Goal: Task Accomplishment & Management: Manage account settings

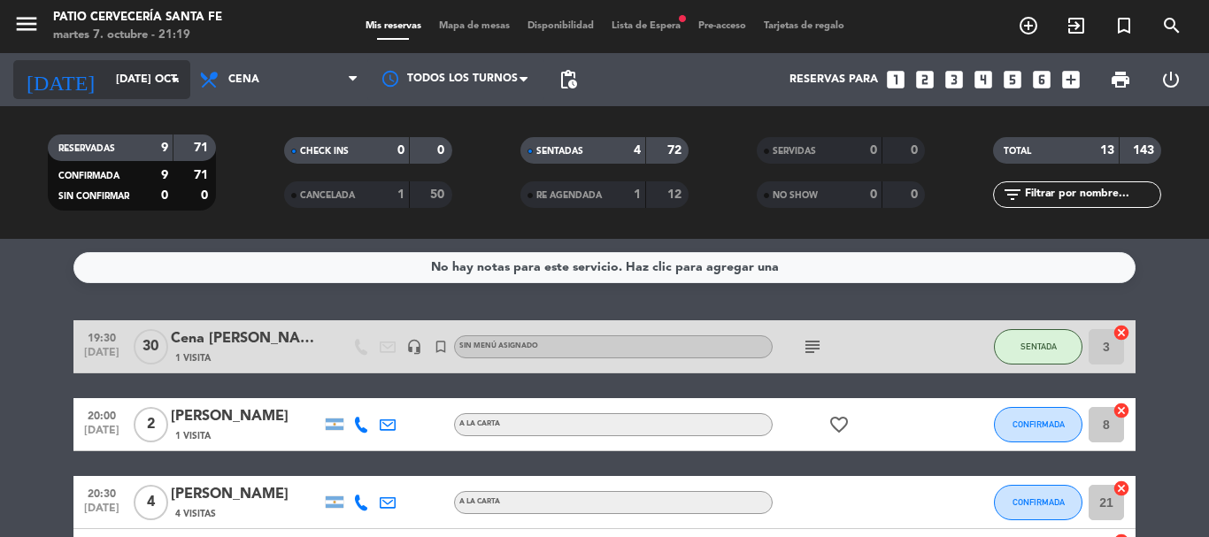
click at [107, 85] on input "[DATE] oct." at bounding box center [182, 80] width 150 height 30
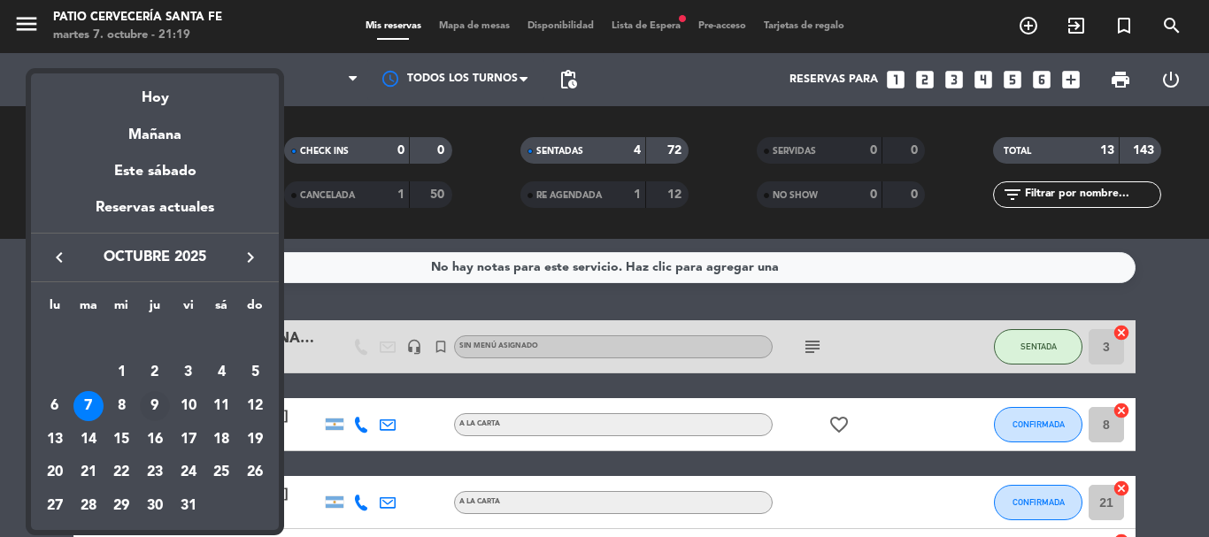
click at [159, 406] on div "9" at bounding box center [155, 406] width 30 height 30
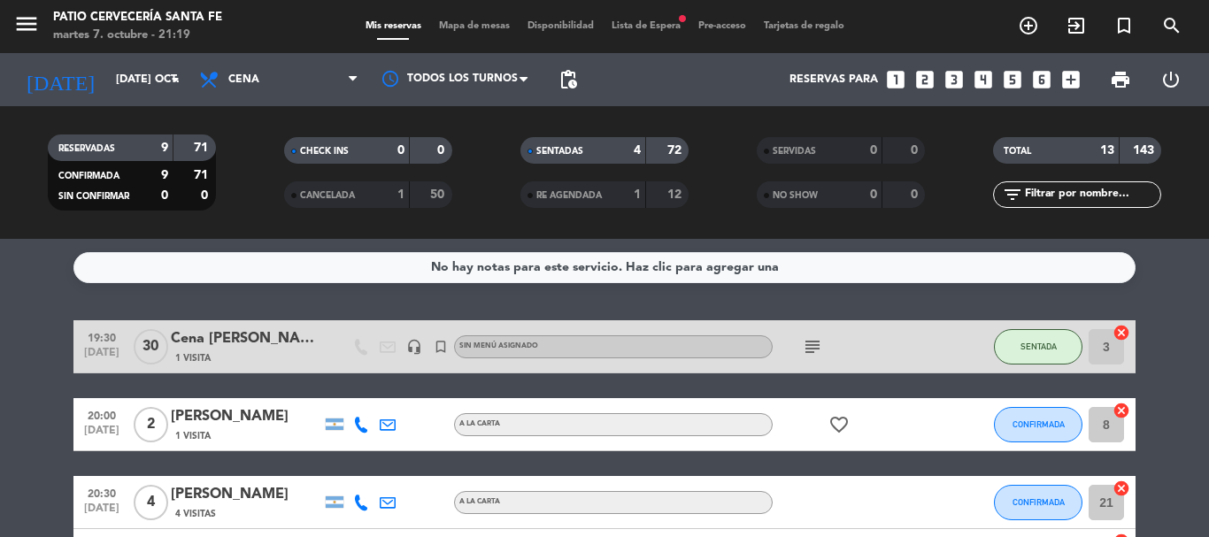
type input "[DEMOGRAPHIC_DATA] [DATE]"
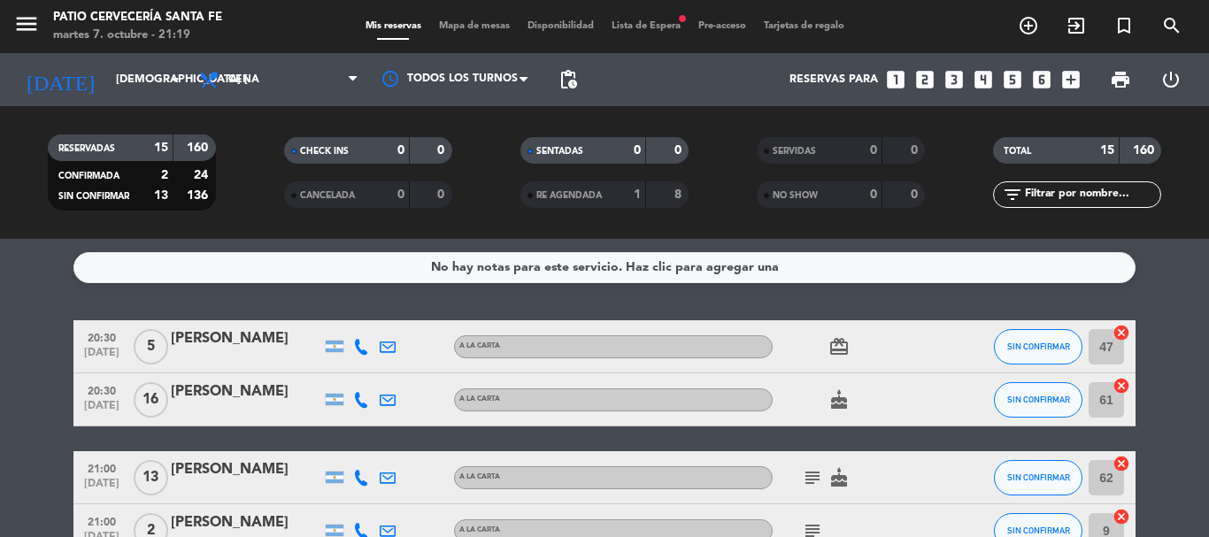
click at [650, 21] on span "Lista de Espera fiber_manual_record" at bounding box center [646, 26] width 87 height 10
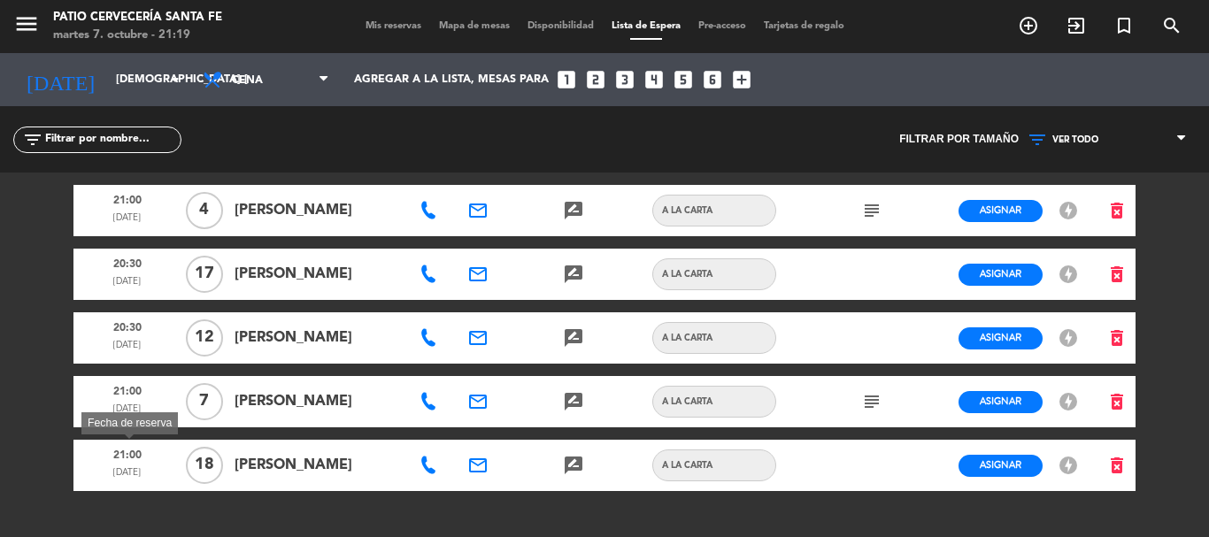
click at [164, 460] on span "21:00" at bounding box center [127, 454] width 95 height 23
click at [169, 471] on span "[DATE]" at bounding box center [127, 476] width 95 height 23
click at [353, 472] on span "[PERSON_NAME]" at bounding box center [316, 465] width 165 height 23
click at [1002, 459] on span "Asignar" at bounding box center [1000, 464] width 42 height 13
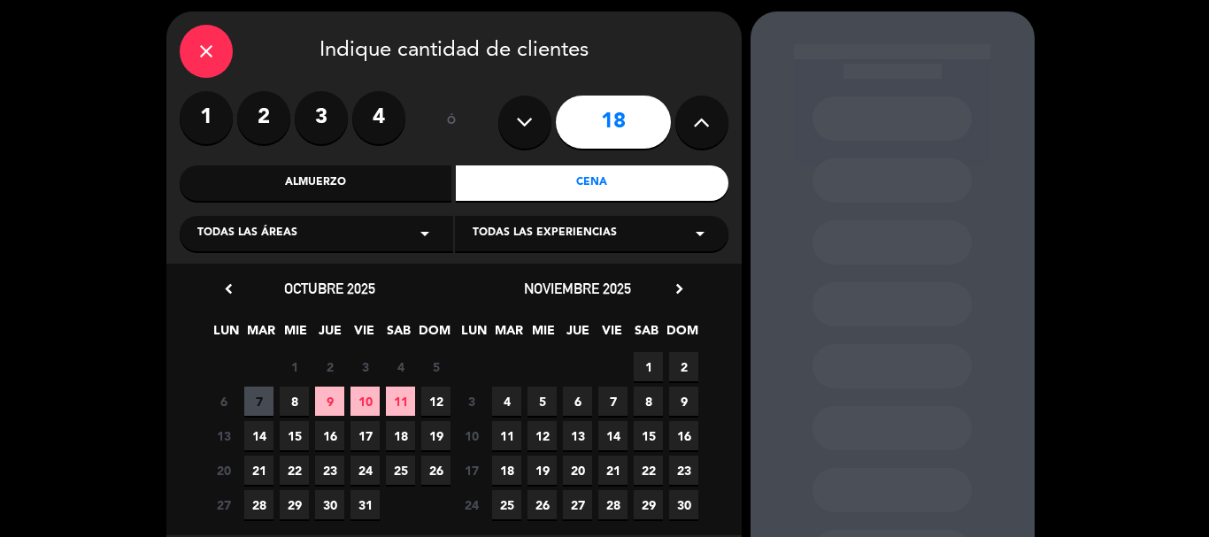
scroll to position [88, 0]
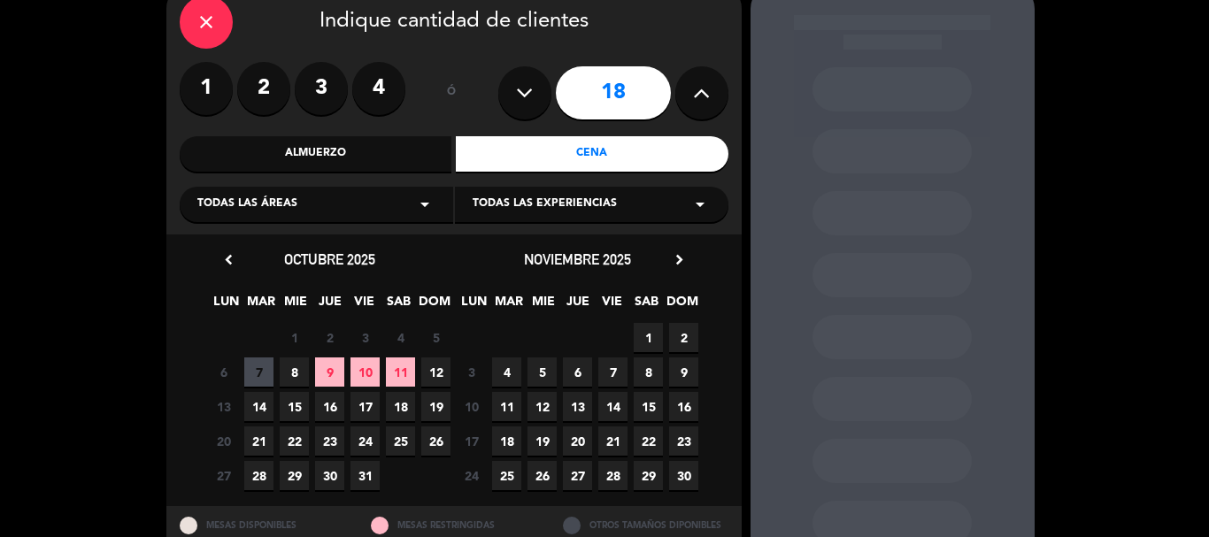
click at [328, 374] on span "9" at bounding box center [329, 371] width 29 height 29
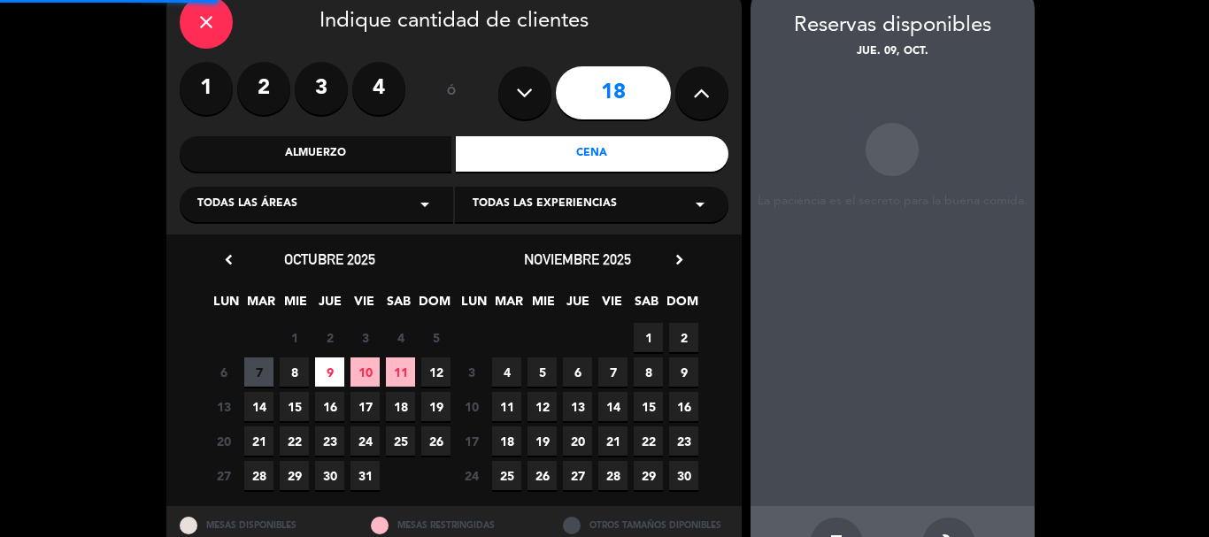
scroll to position [71, 0]
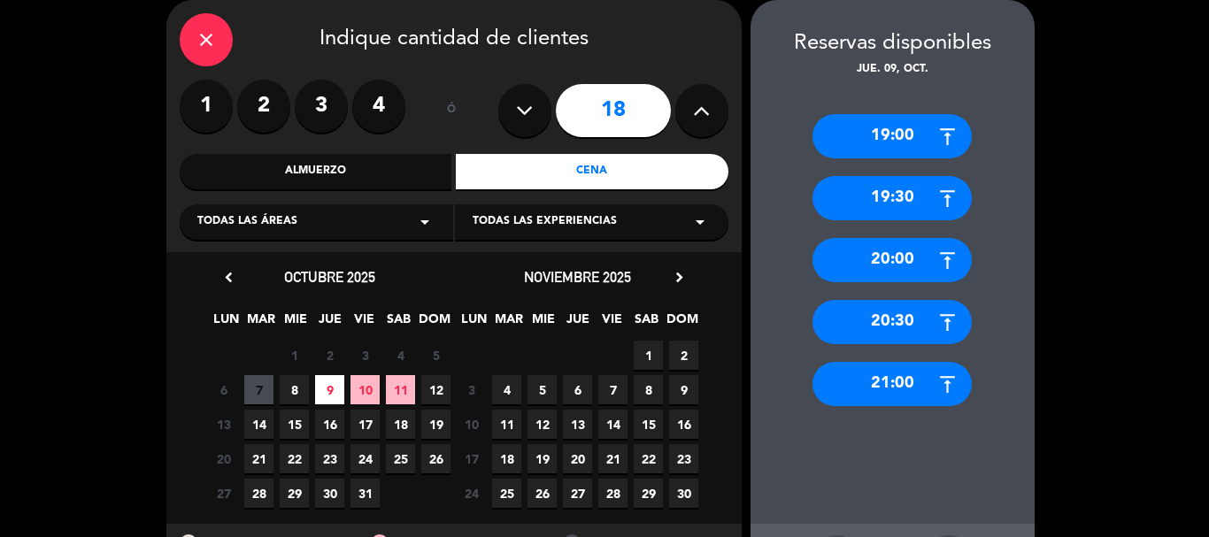
click at [882, 386] on div "21:00" at bounding box center [891, 384] width 159 height 44
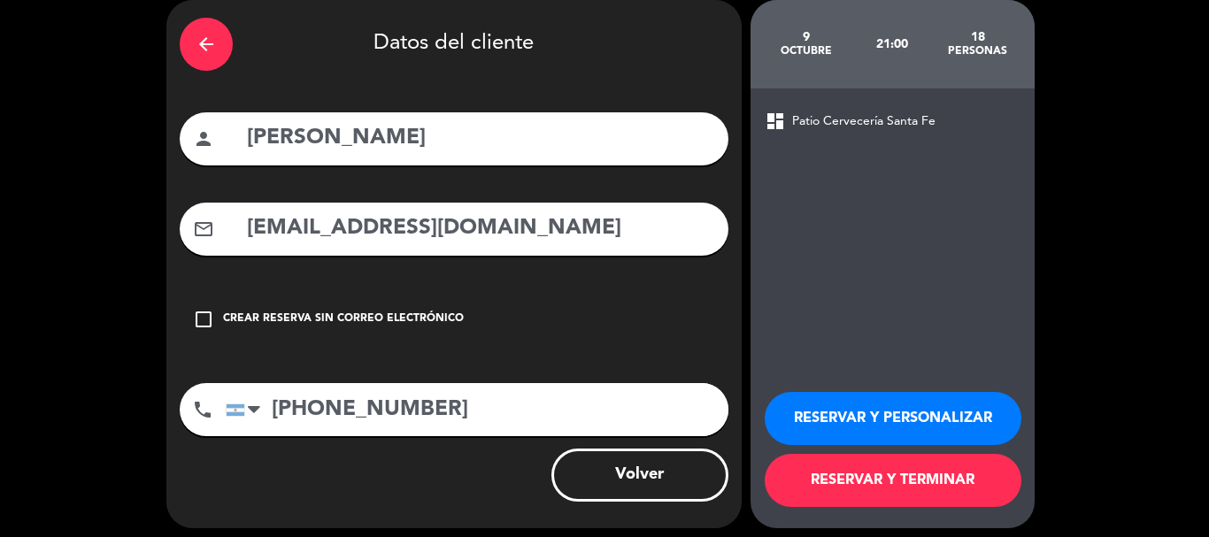
click at [908, 413] on button "RESERVAR Y PERSONALIZAR" at bounding box center [892, 418] width 257 height 53
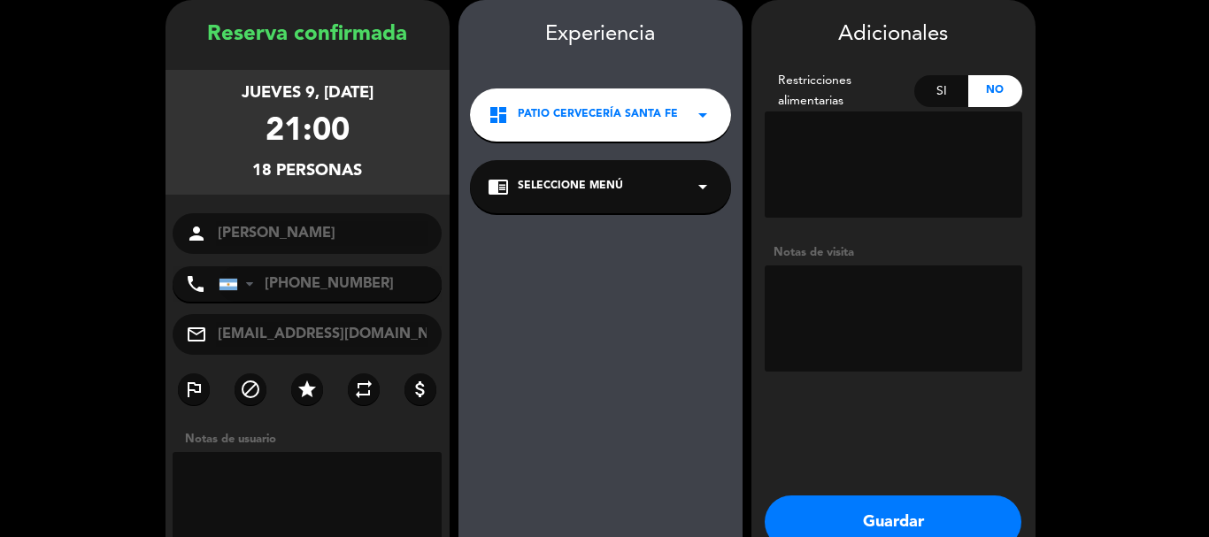
click at [810, 318] on textarea at bounding box center [892, 318] width 257 height 106
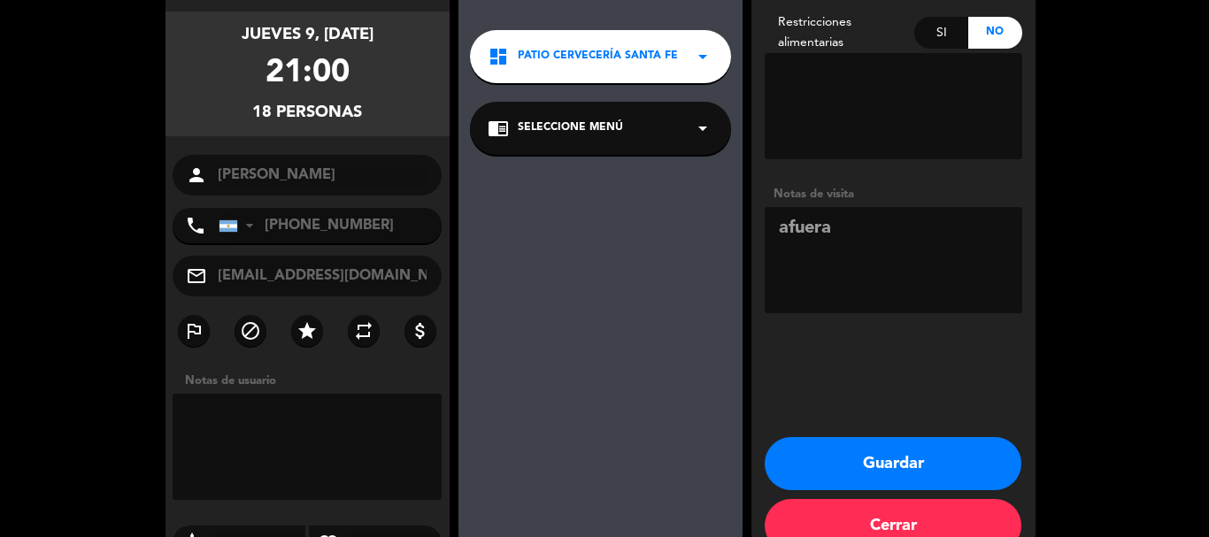
scroll to position [159, 0]
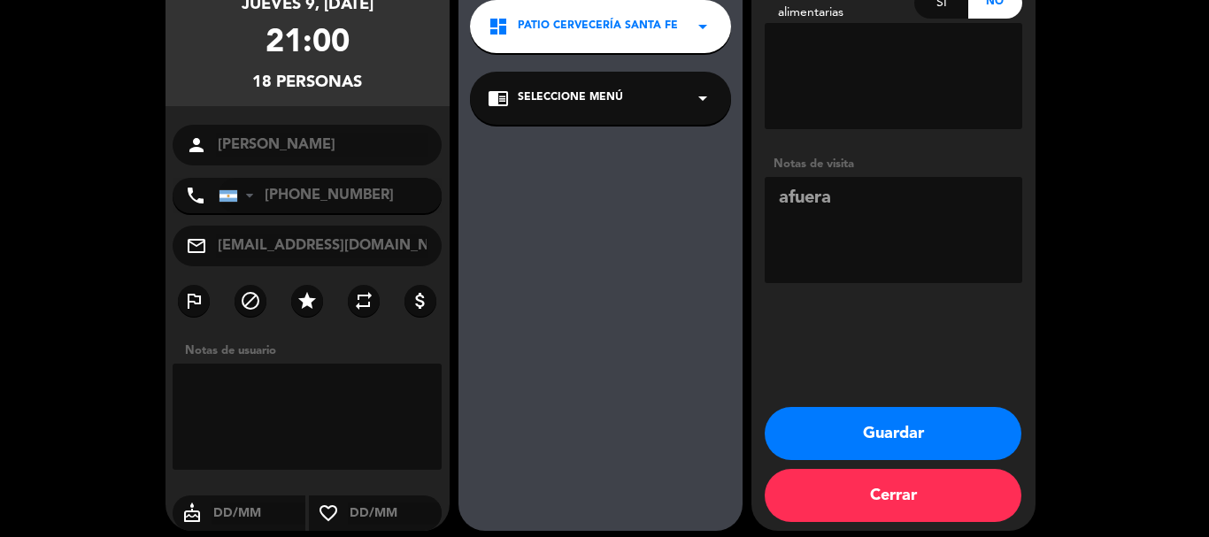
type textarea "afuera"
click at [948, 433] on button "Guardar" at bounding box center [892, 433] width 257 height 53
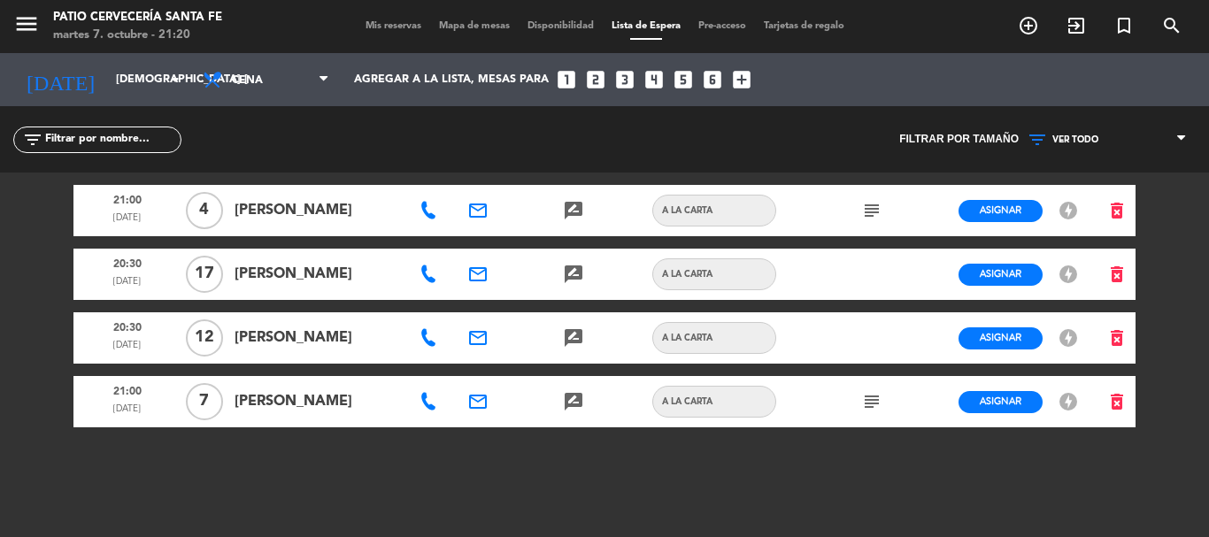
click at [380, 21] on span "Mis reservas" at bounding box center [393, 26] width 73 height 10
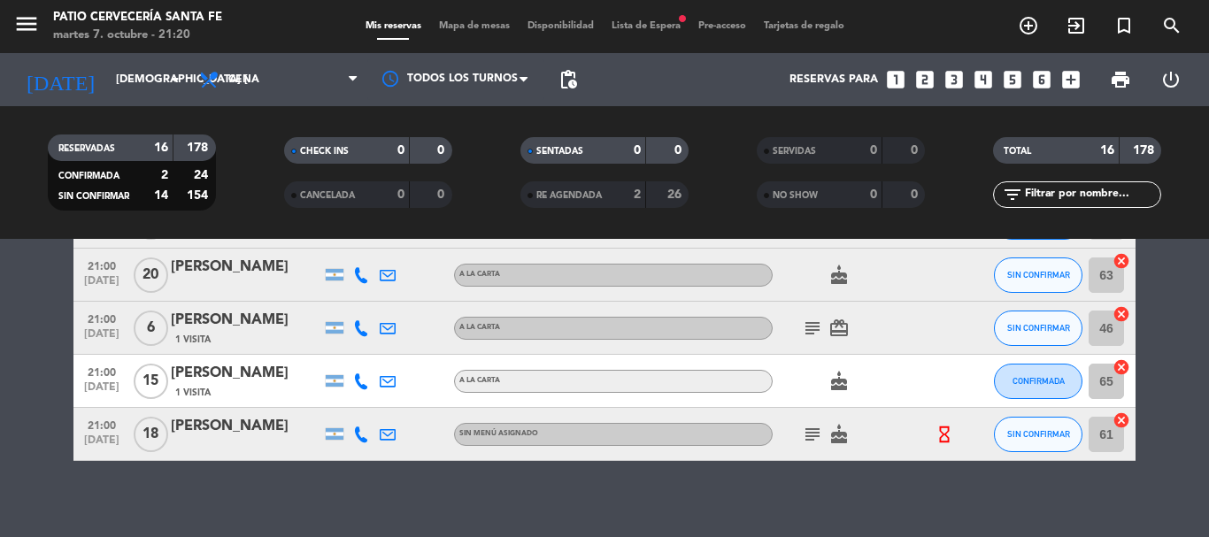
scroll to position [746, 0]
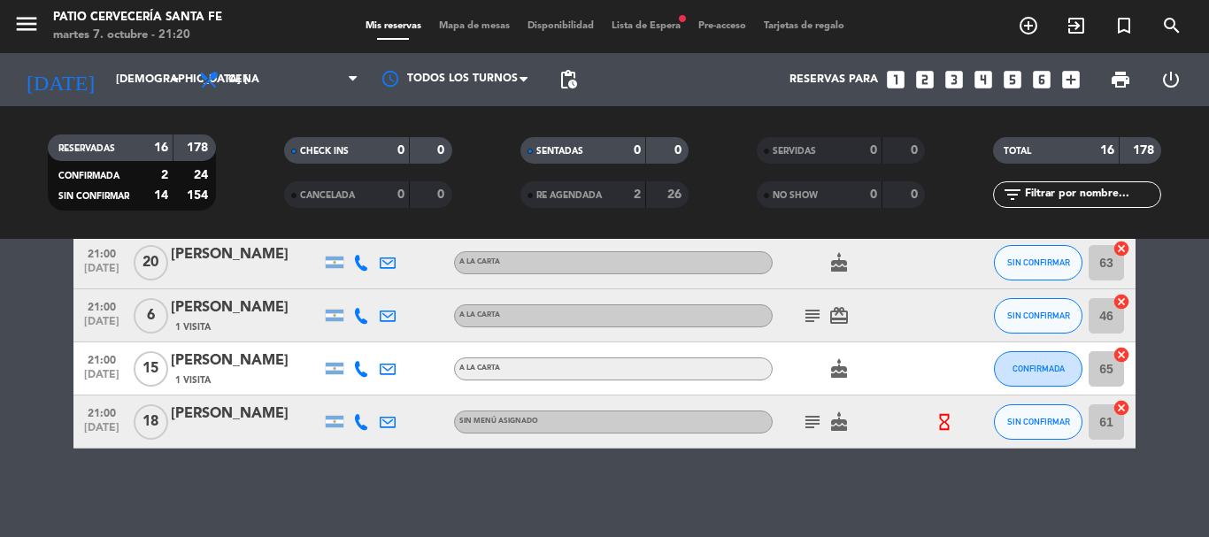
click at [803, 423] on icon "subject" at bounding box center [812, 421] width 21 height 21
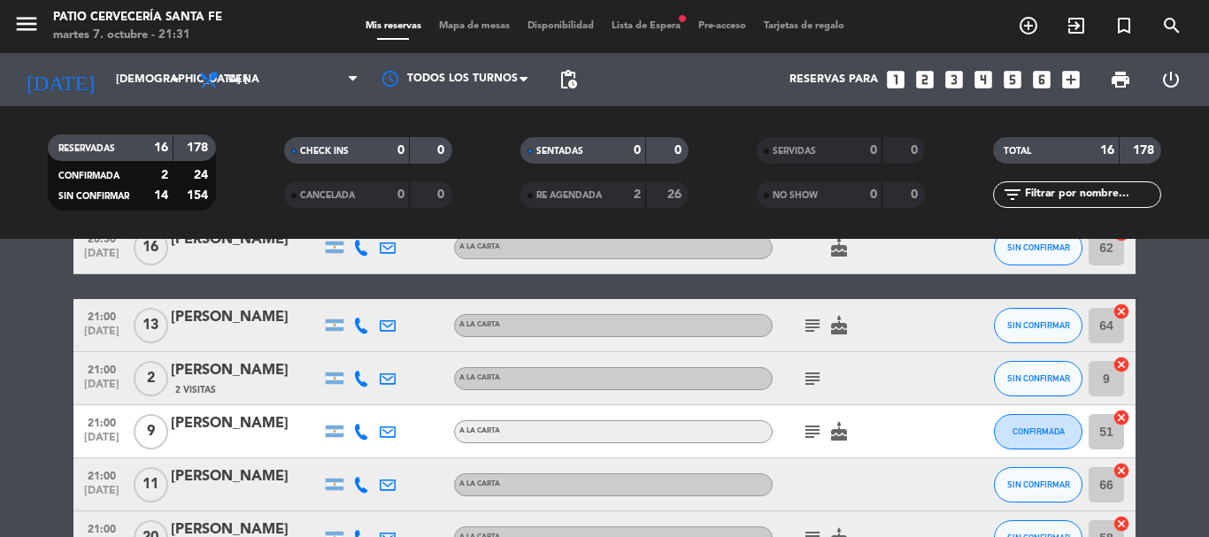
scroll to position [0, 0]
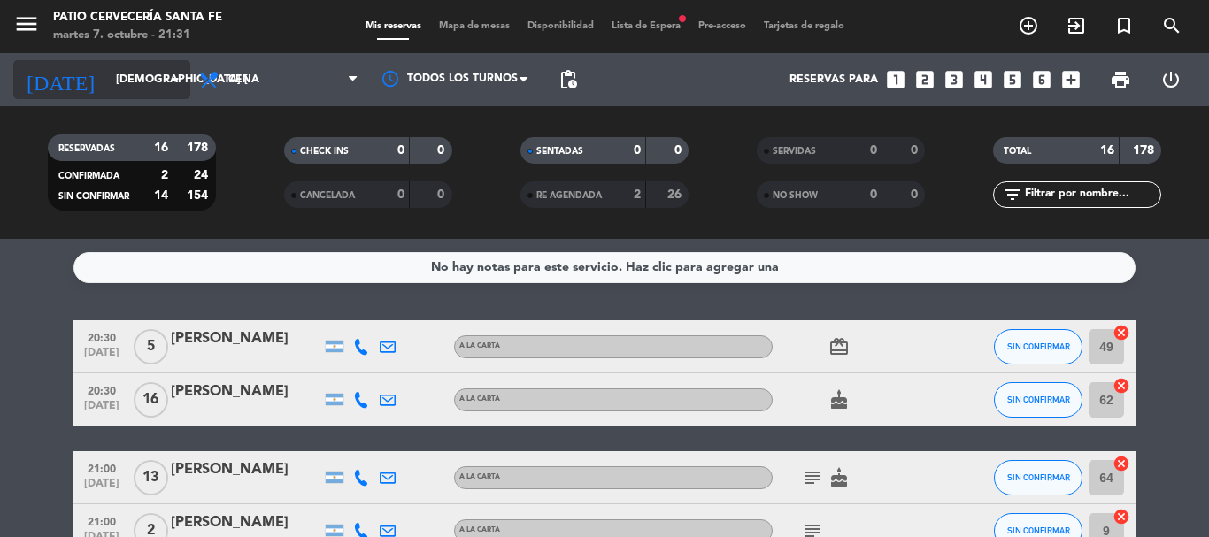
click at [107, 89] on input "[DEMOGRAPHIC_DATA] [DATE]" at bounding box center [182, 80] width 150 height 30
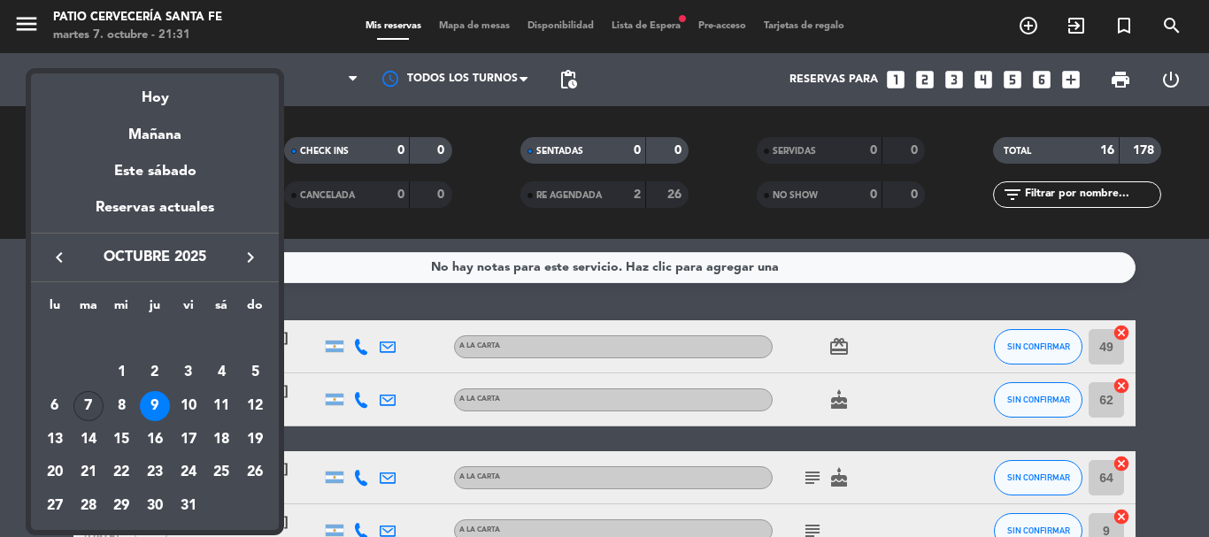
click at [77, 402] on div "7" at bounding box center [88, 406] width 30 height 30
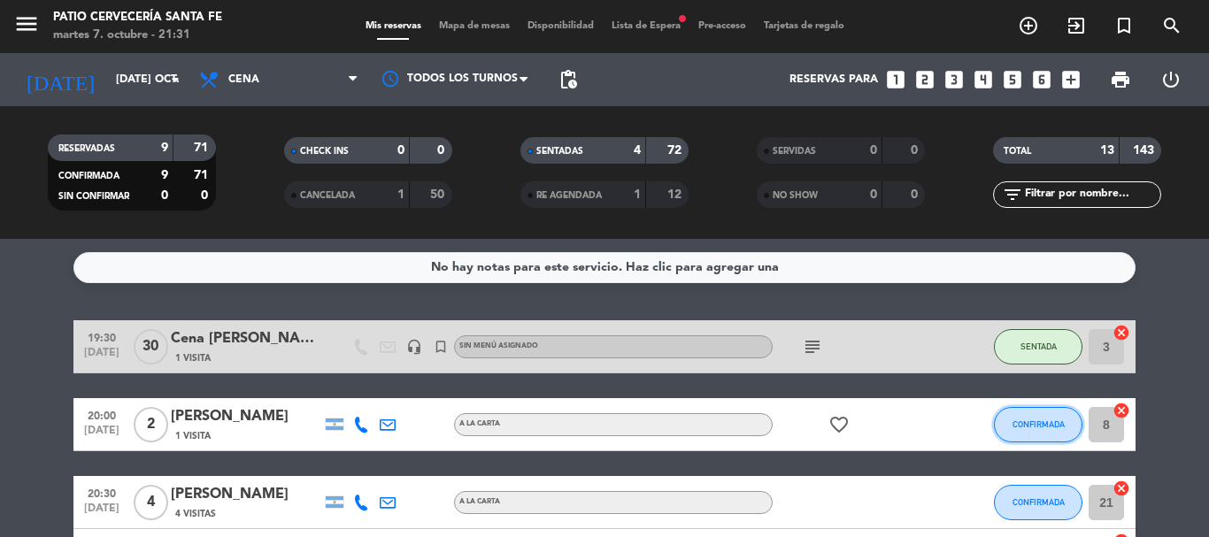
click at [1055, 424] on span "CONFIRMADA" at bounding box center [1038, 424] width 52 height 10
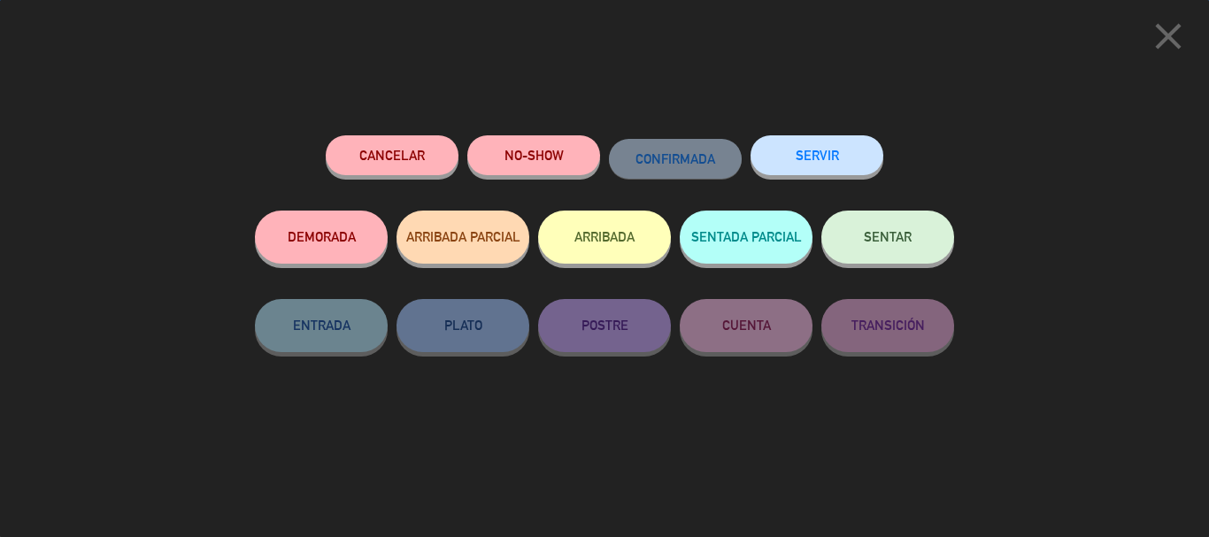
click at [874, 257] on button "SENTAR" at bounding box center [887, 237] width 133 height 53
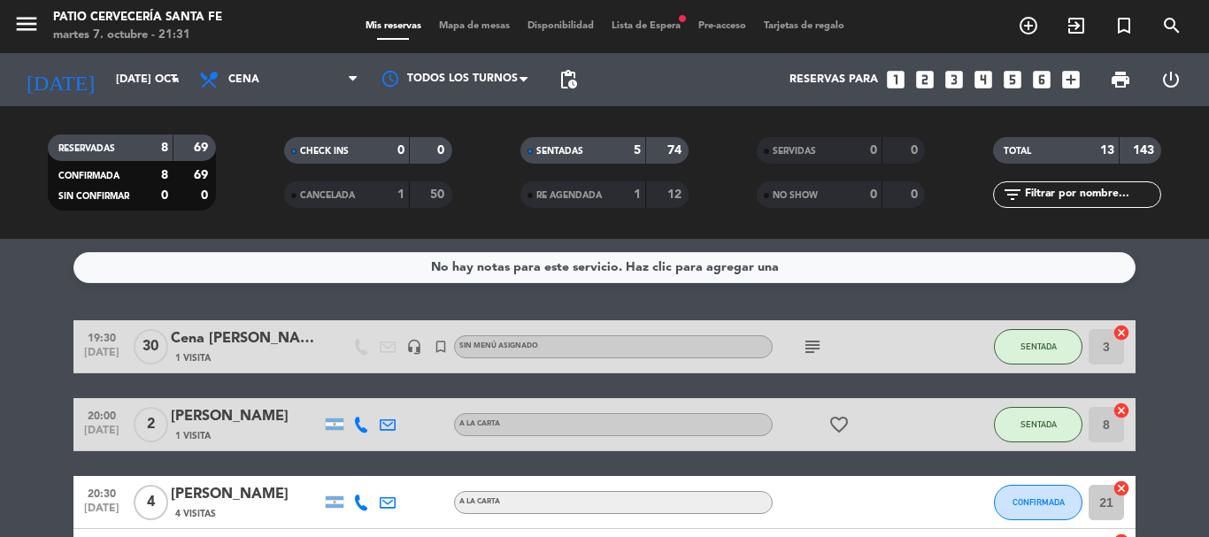
scroll to position [88, 0]
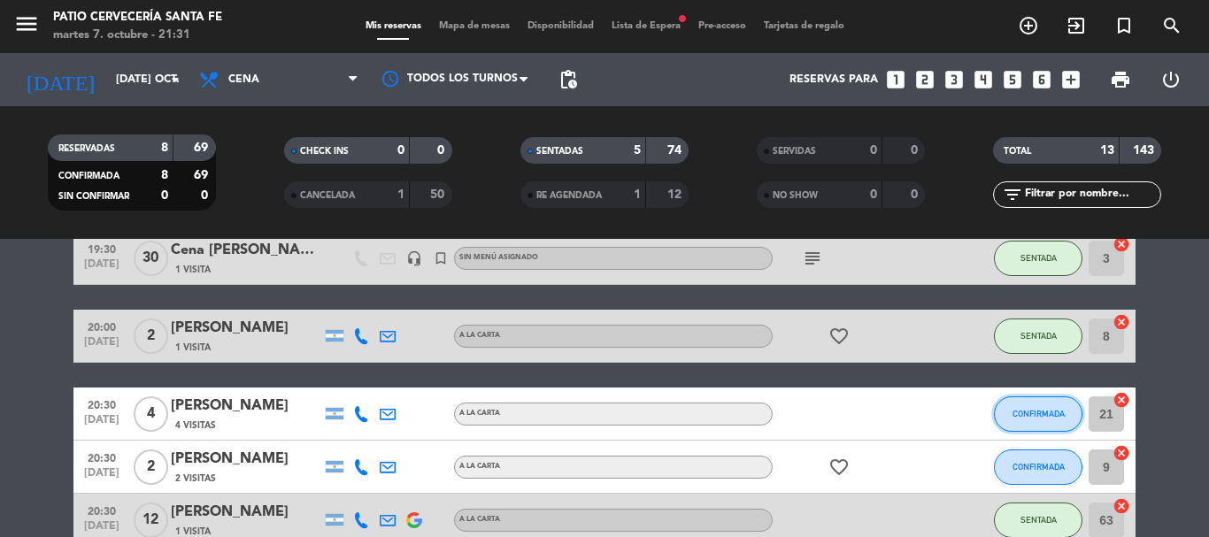
click at [1017, 411] on span "CONFIRMADA" at bounding box center [1038, 414] width 52 height 10
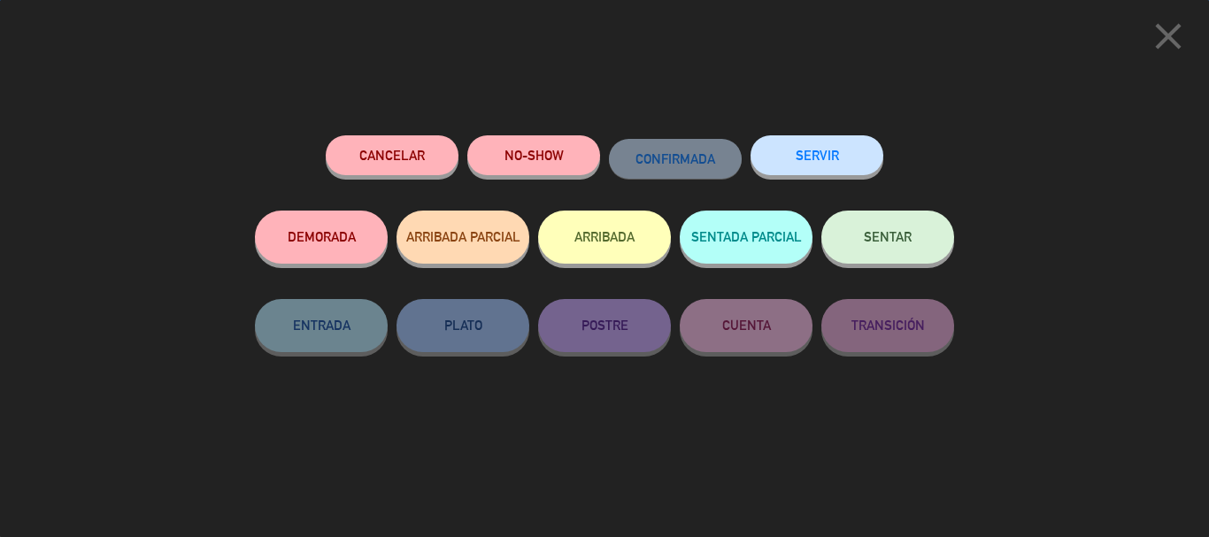
click at [531, 149] on button "NO-SHOW" at bounding box center [533, 155] width 133 height 40
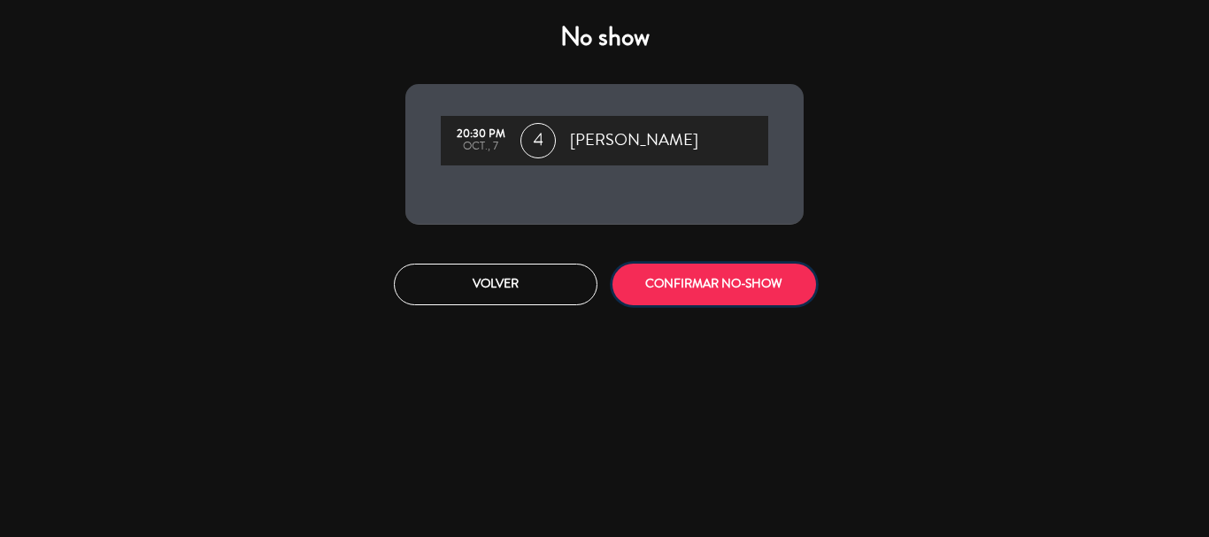
click at [731, 296] on button "CONFIRMAR NO-SHOW" at bounding box center [713, 285] width 203 height 42
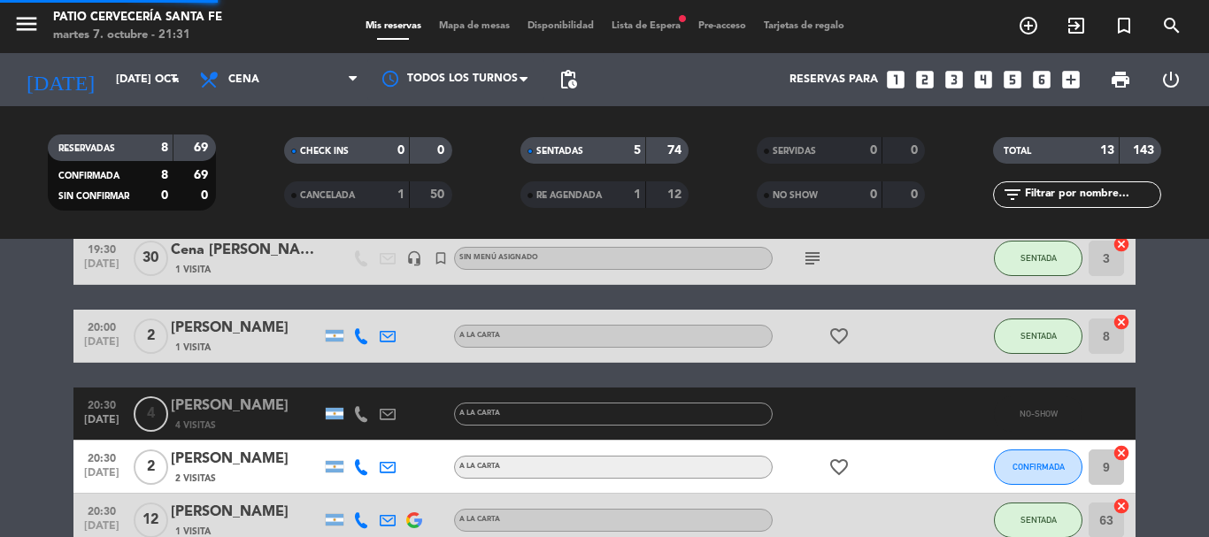
scroll to position [177, 0]
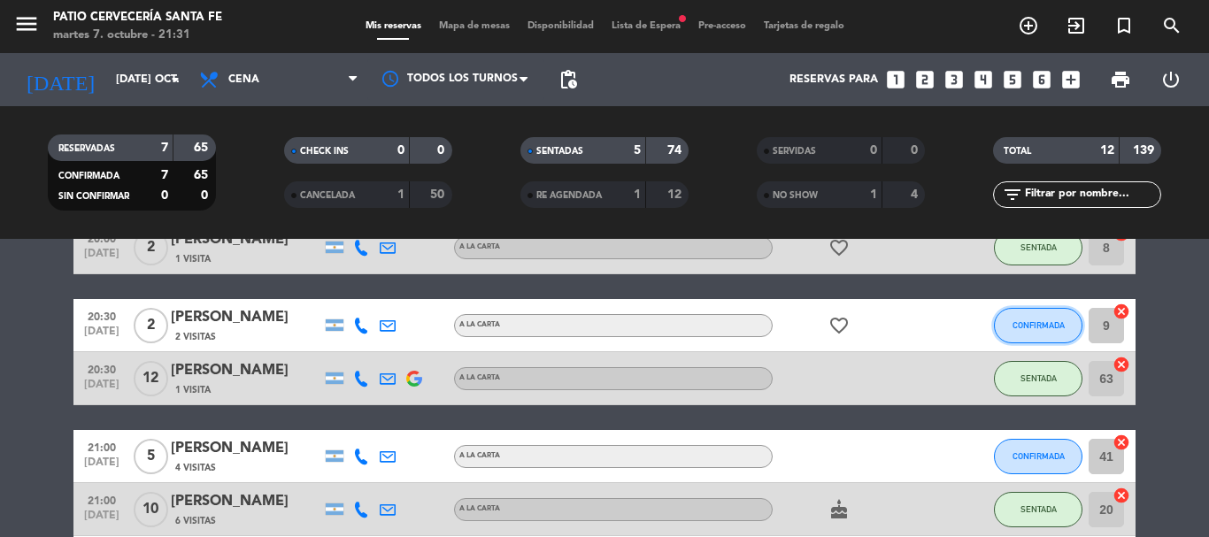
click at [1005, 319] on button "CONFIRMADA" at bounding box center [1038, 325] width 88 height 35
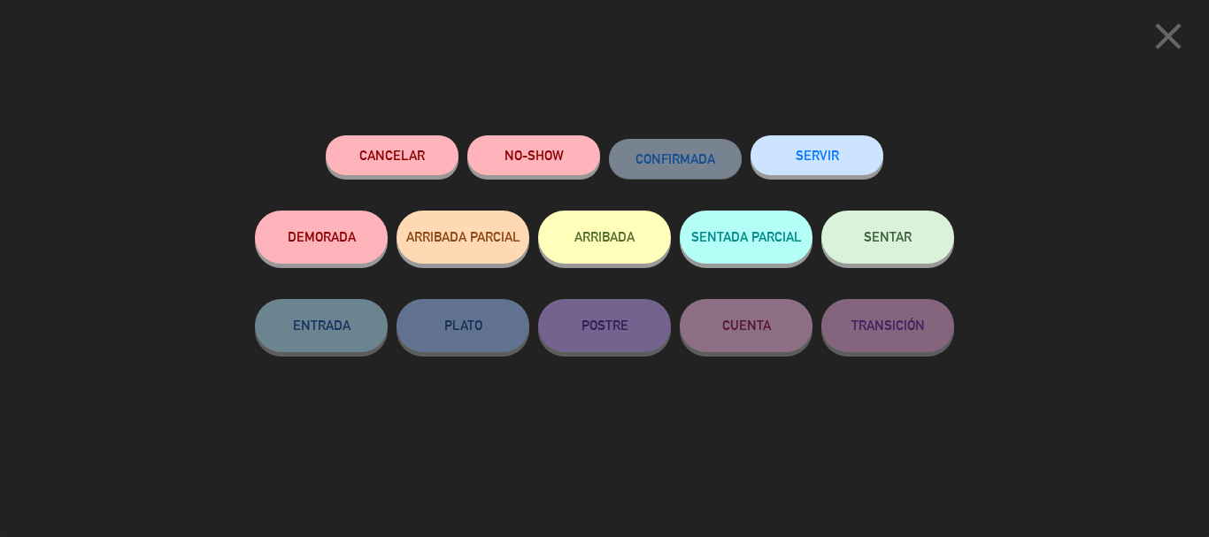
click at [526, 159] on button "NO-SHOW" at bounding box center [533, 155] width 133 height 40
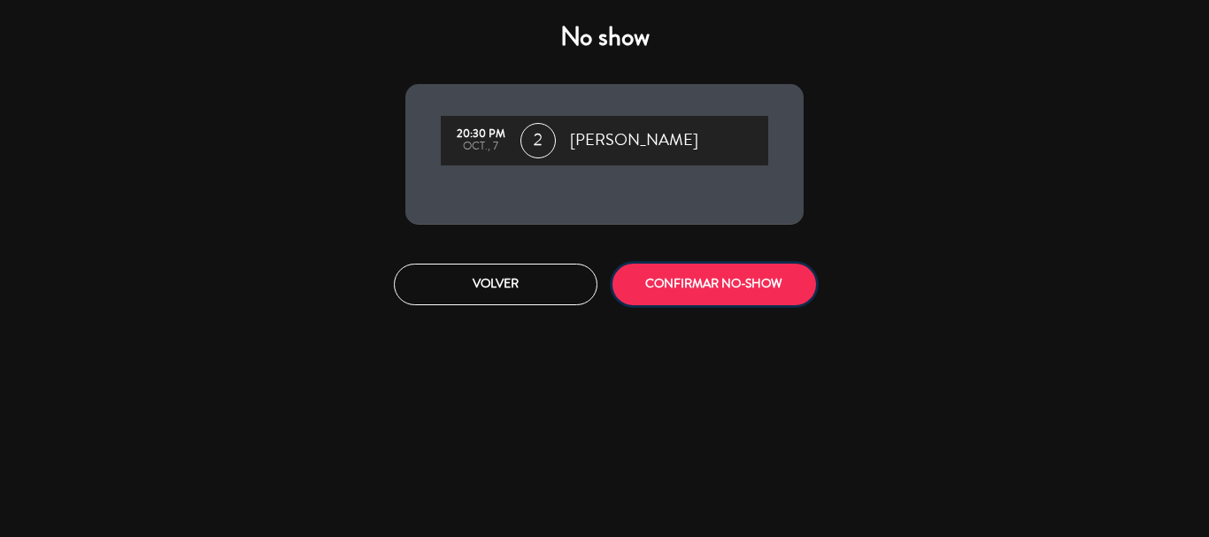
click at [713, 287] on button "CONFIRMAR NO-SHOW" at bounding box center [713, 285] width 203 height 42
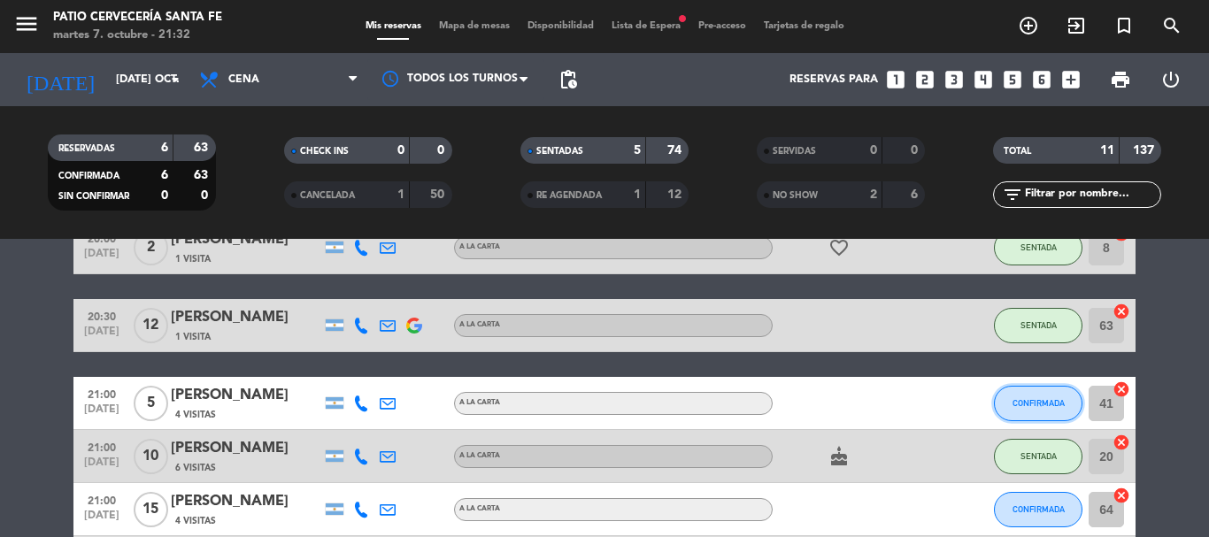
click at [1044, 400] on span "CONFIRMADA" at bounding box center [1038, 403] width 52 height 10
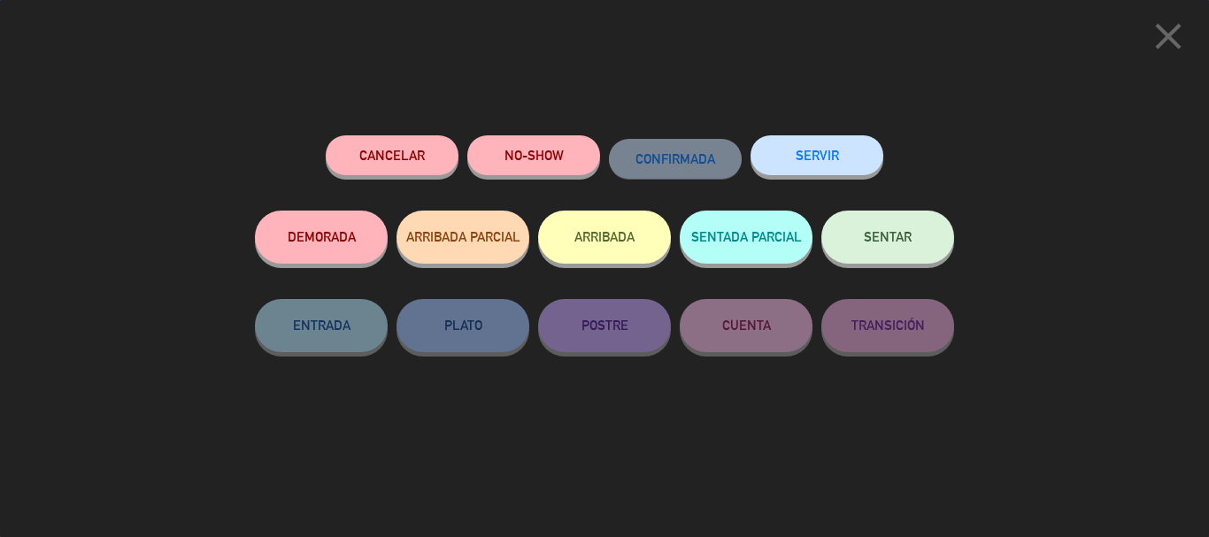
click at [537, 172] on button "NO-SHOW" at bounding box center [533, 155] width 133 height 40
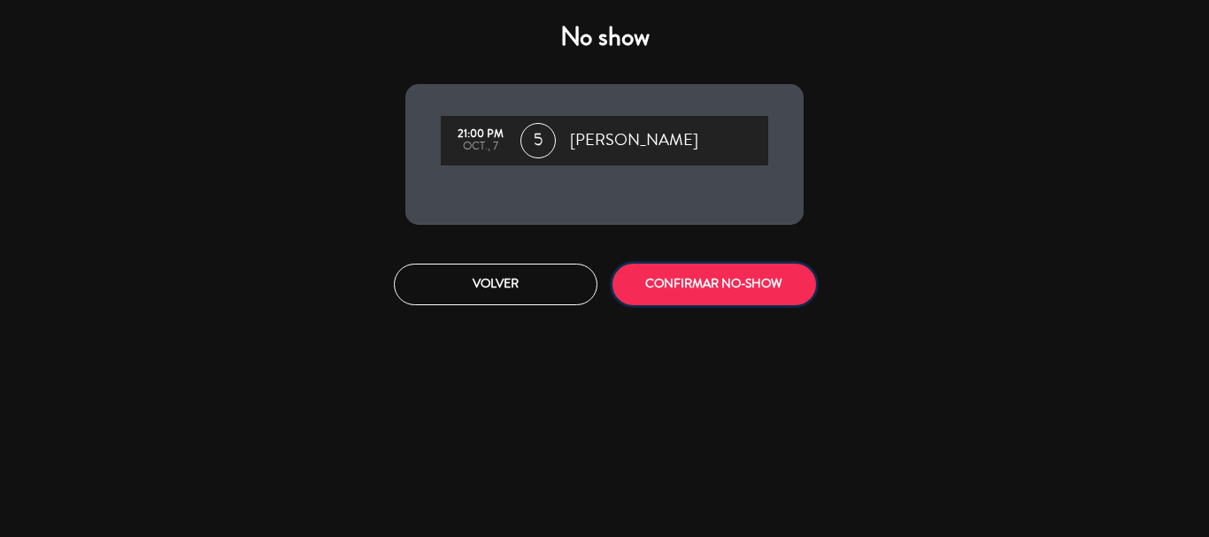
drag, startPoint x: 656, startPoint y: 286, endPoint x: 649, endPoint y: 273, distance: 15.5
click at [658, 285] on button "CONFIRMAR NO-SHOW" at bounding box center [713, 285] width 203 height 42
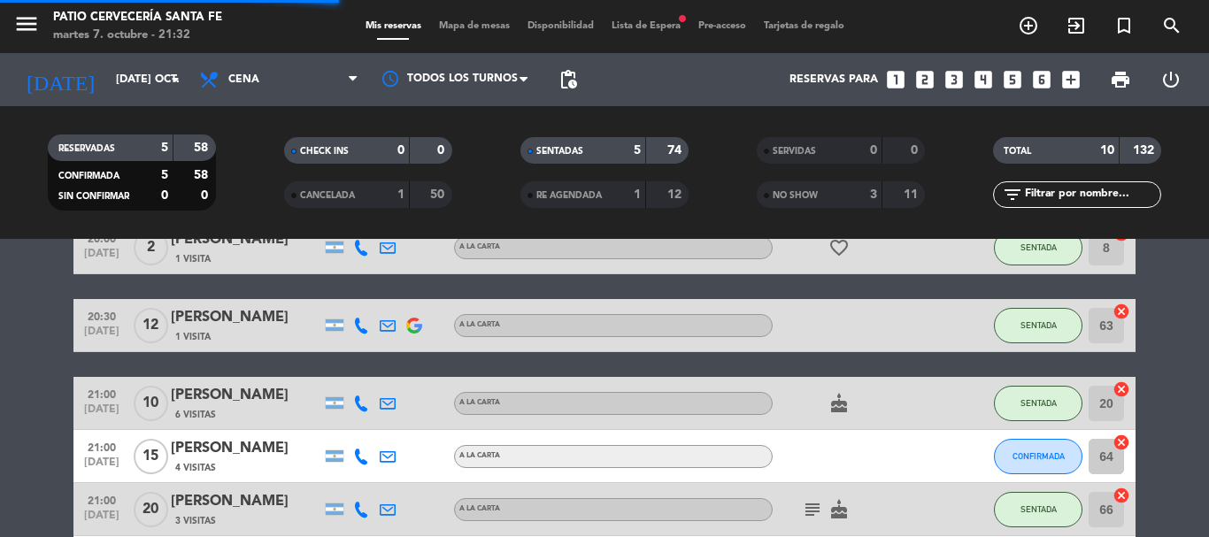
scroll to position [265, 0]
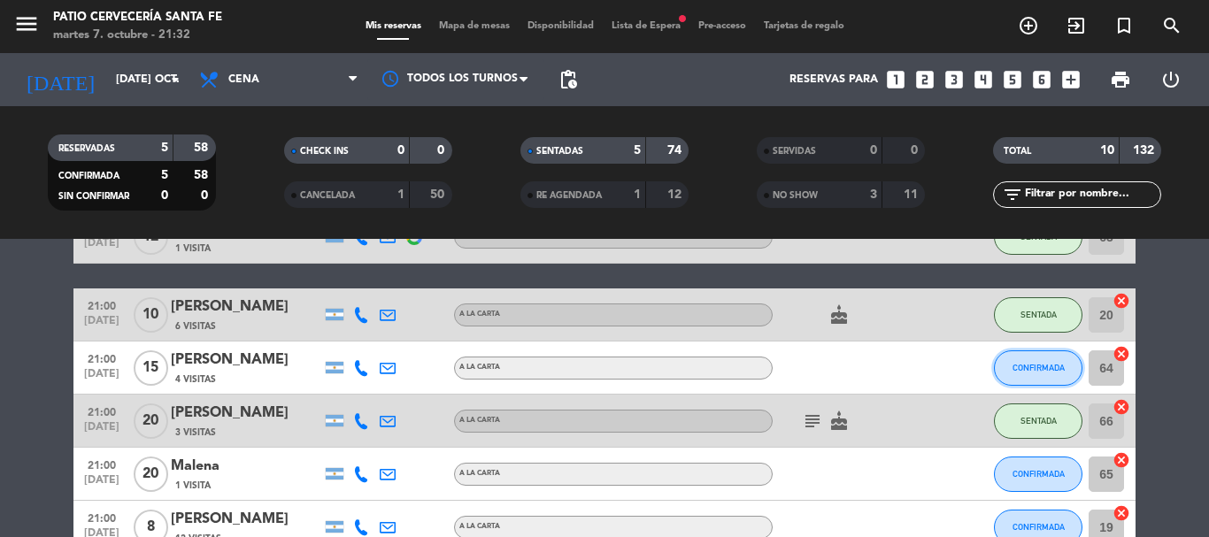
click at [1051, 365] on span "CONFIRMADA" at bounding box center [1038, 368] width 52 height 10
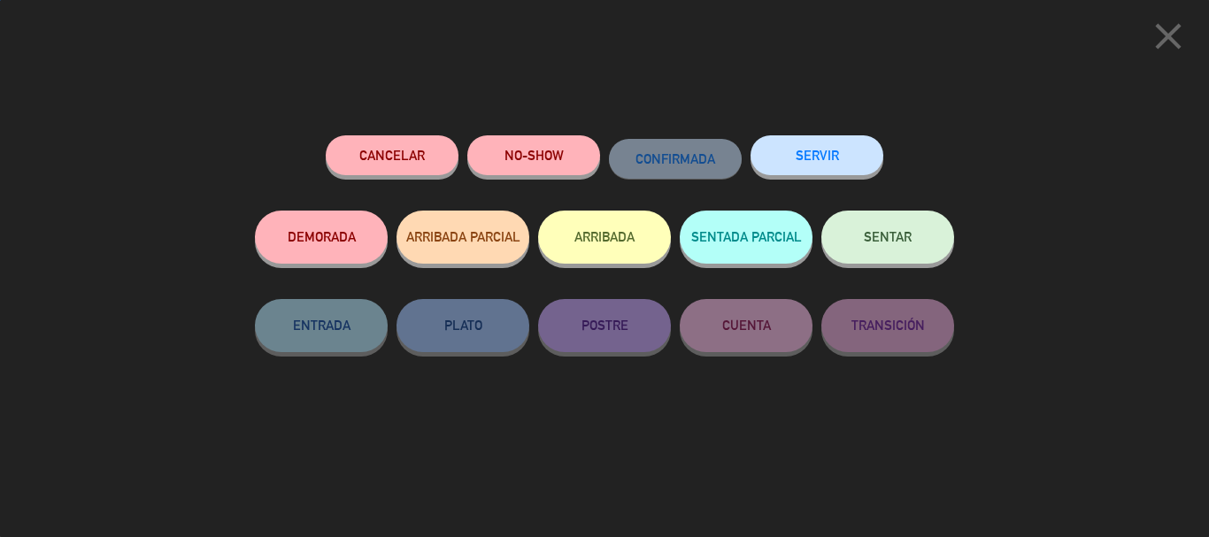
click at [534, 170] on button "NO-SHOW" at bounding box center [533, 155] width 133 height 40
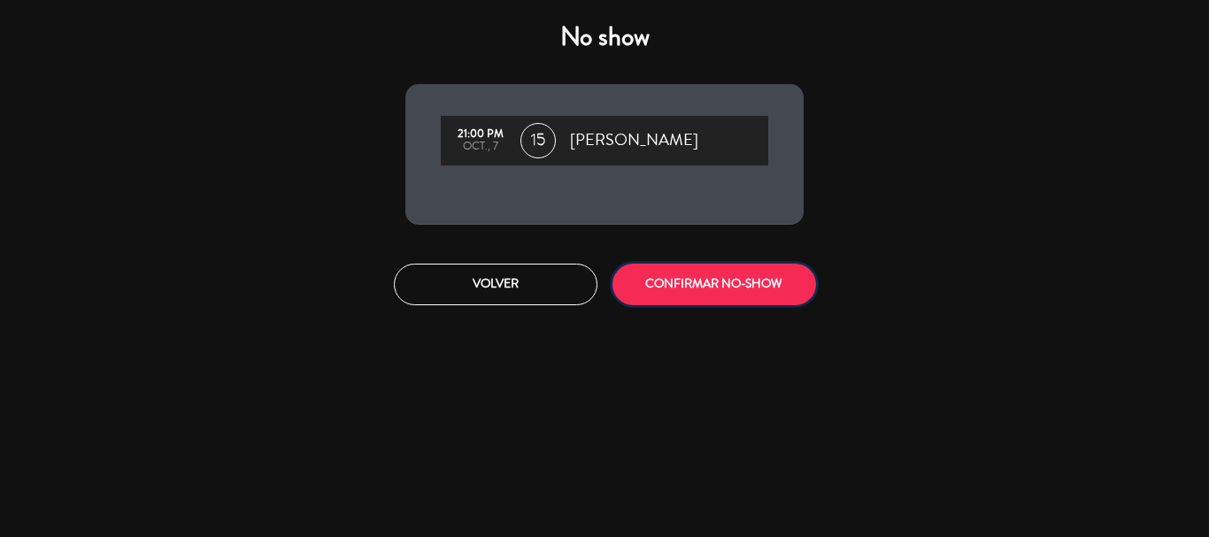
click at [736, 282] on button "CONFIRMAR NO-SHOW" at bounding box center [713, 285] width 203 height 42
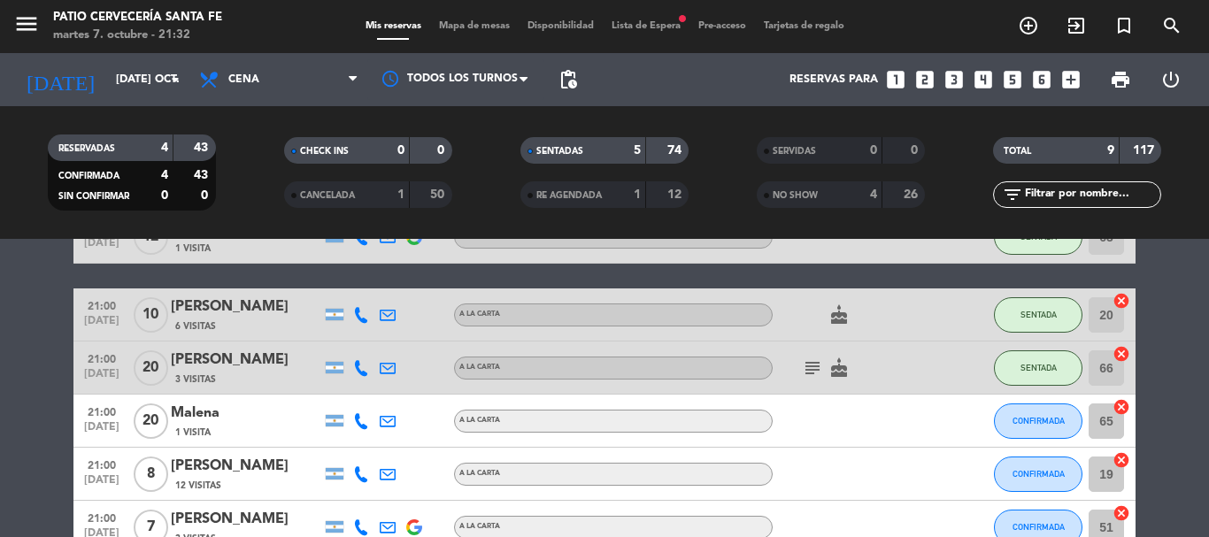
scroll to position [354, 0]
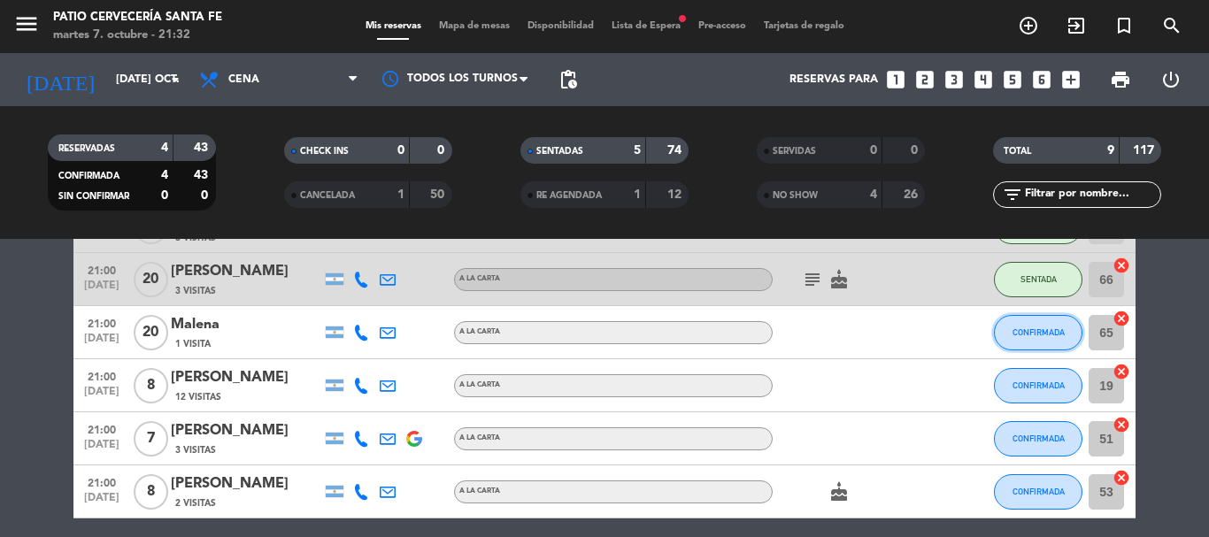
click at [1033, 334] on span "CONFIRMADA" at bounding box center [1038, 332] width 52 height 10
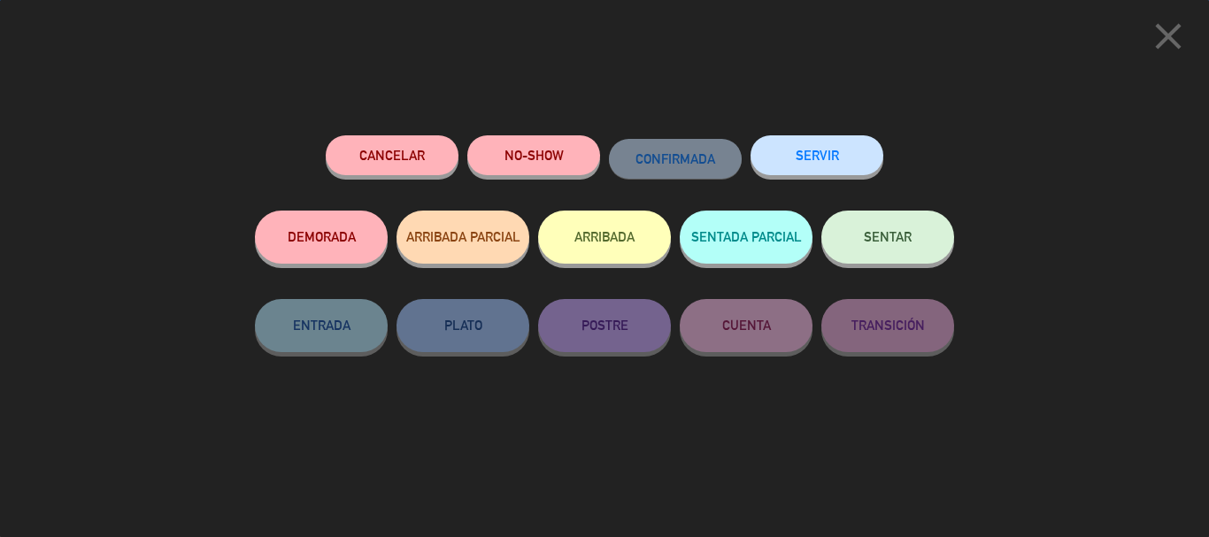
click at [892, 227] on button "SENTAR" at bounding box center [887, 237] width 133 height 53
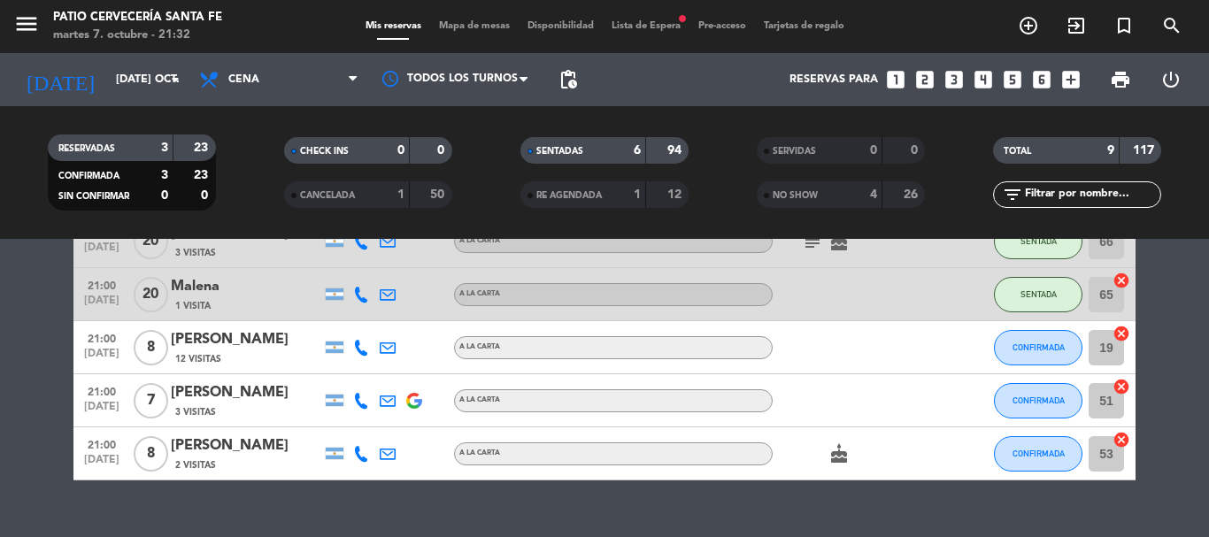
scroll to position [424, 0]
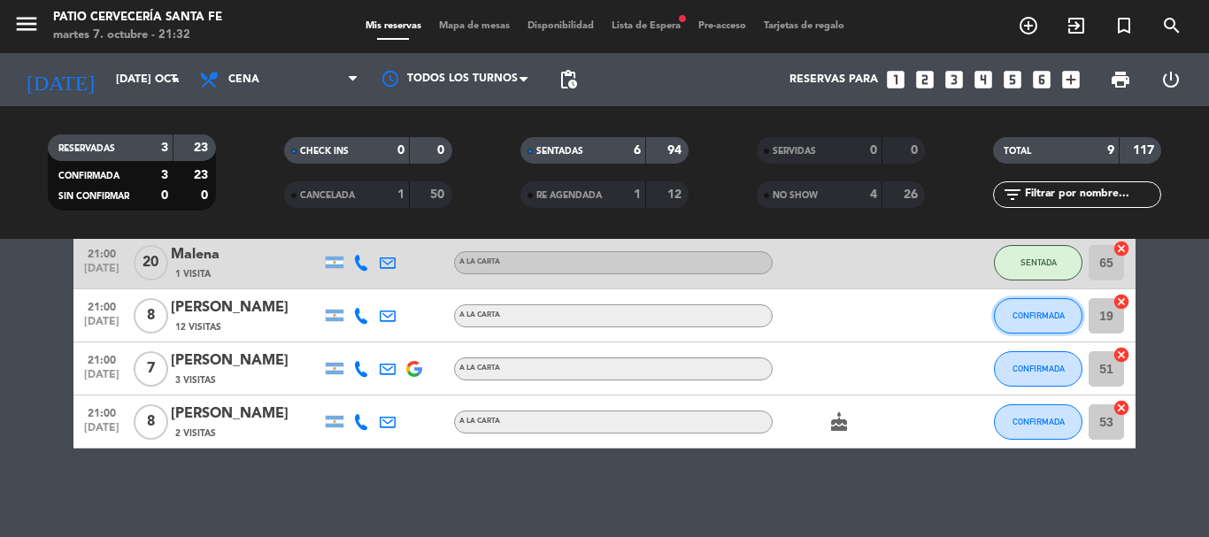
click at [1031, 322] on button "CONFIRMADA" at bounding box center [1038, 315] width 88 height 35
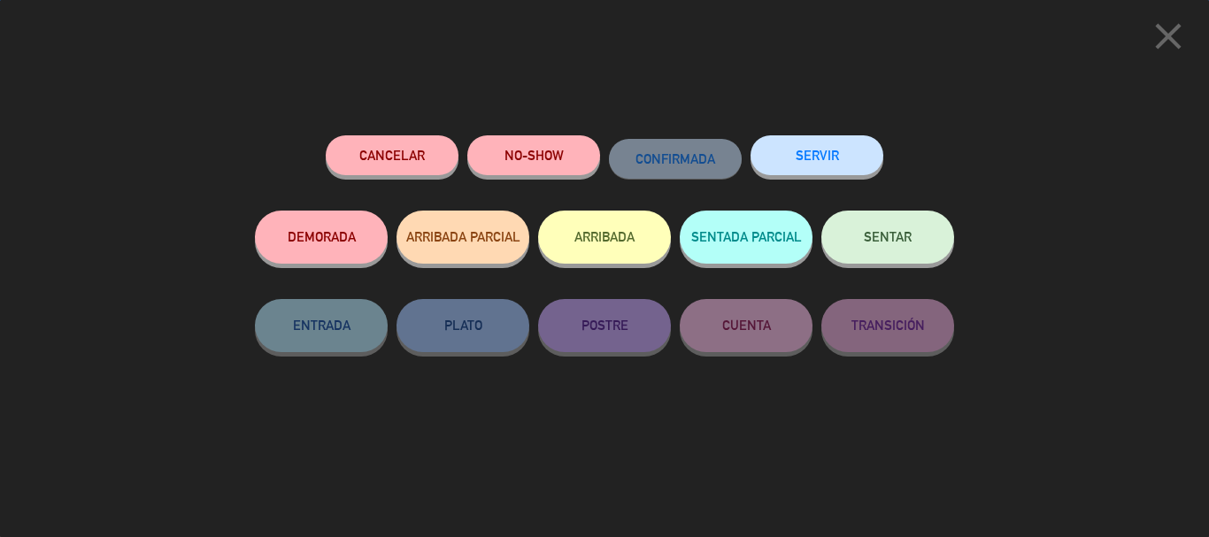
click at [904, 235] on span "SENTAR" at bounding box center [888, 236] width 48 height 15
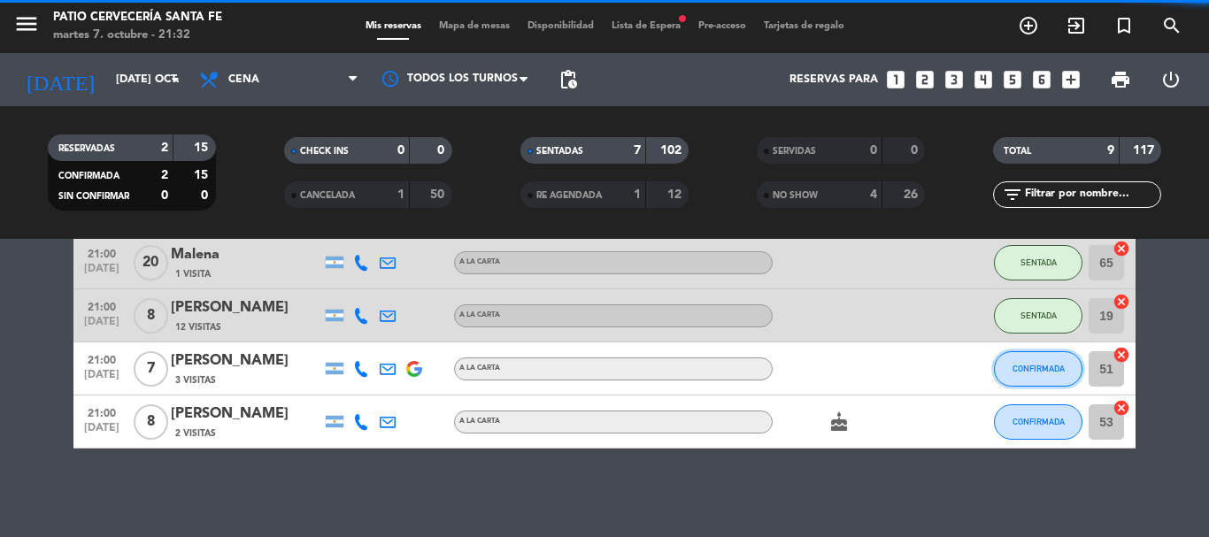
click at [1025, 366] on span "CONFIRMADA" at bounding box center [1038, 369] width 52 height 10
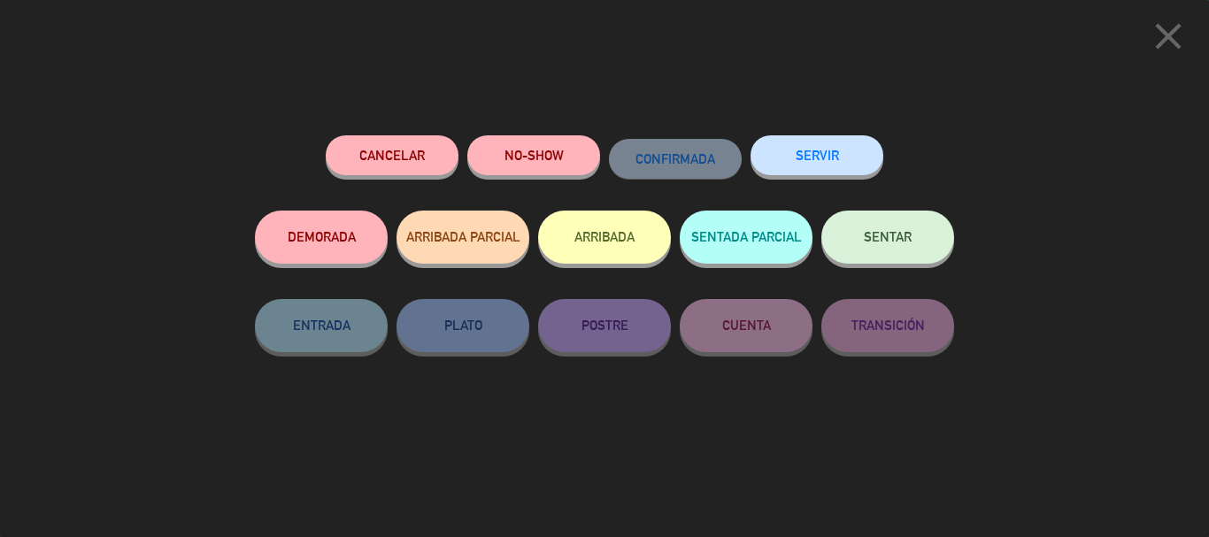
click at [928, 224] on button "SENTAR" at bounding box center [887, 237] width 133 height 53
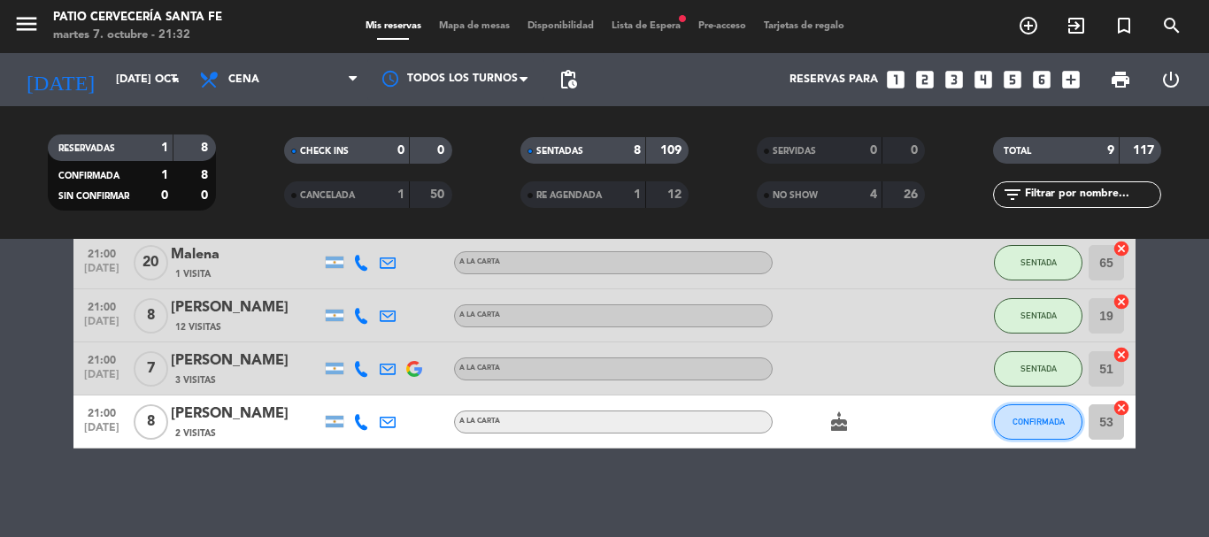
click at [1032, 430] on button "CONFIRMADA" at bounding box center [1038, 421] width 88 height 35
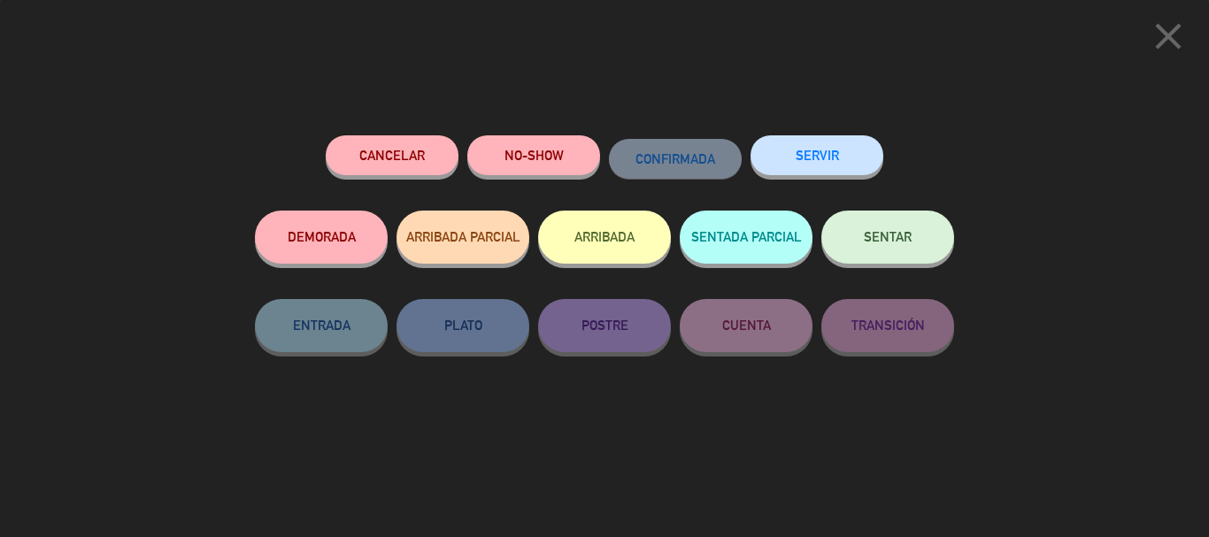
click at [921, 254] on button "SENTAR" at bounding box center [887, 237] width 133 height 53
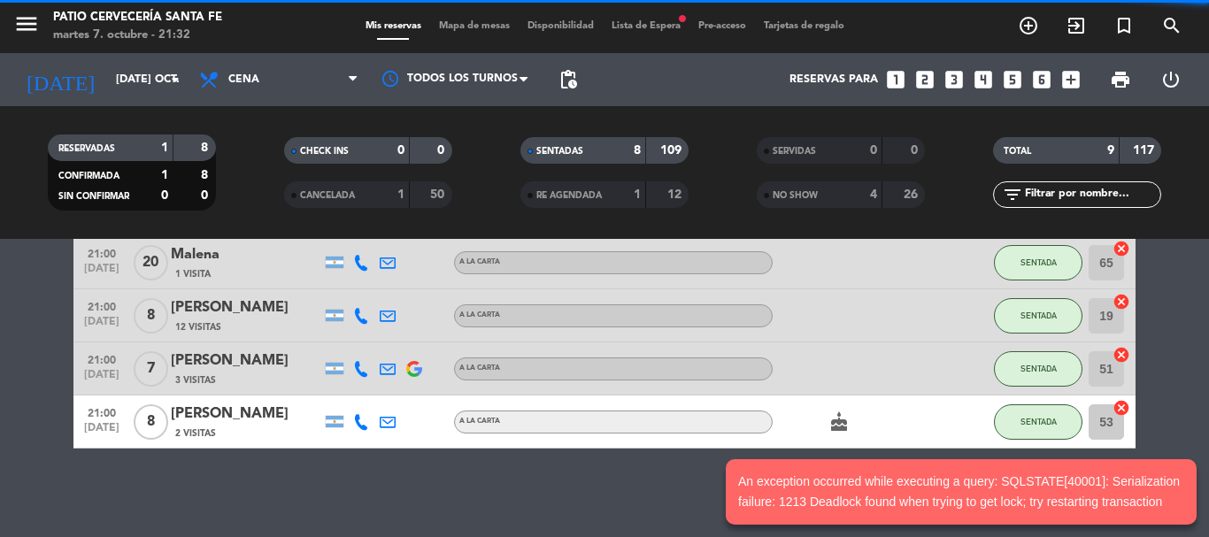
click at [206, 80] on icon at bounding box center [211, 79] width 26 height 21
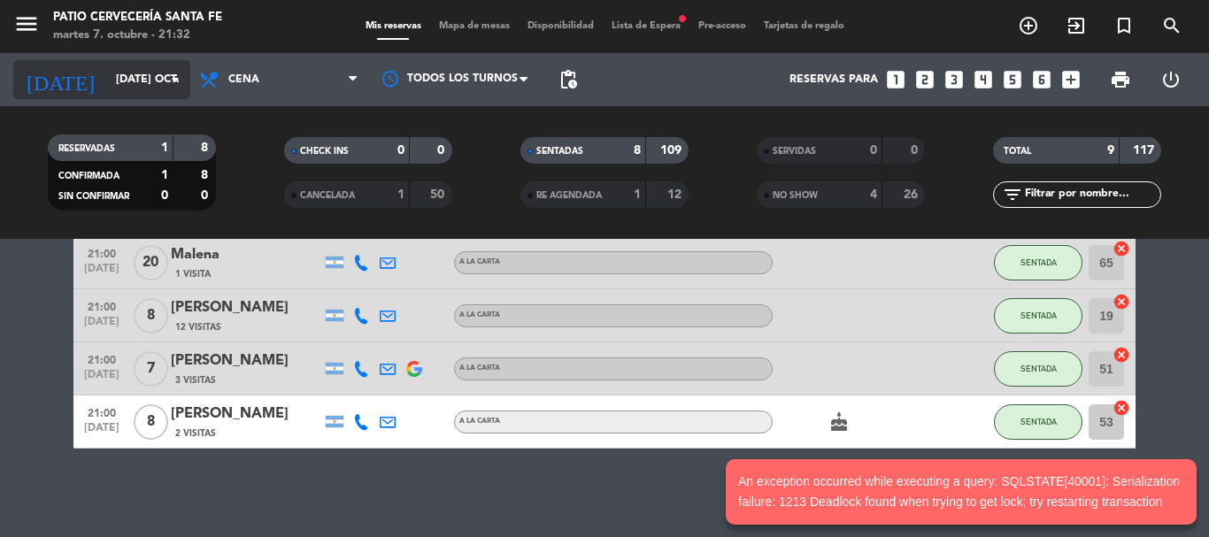
click at [163, 73] on input "[DATE] oct." at bounding box center [182, 80] width 150 height 30
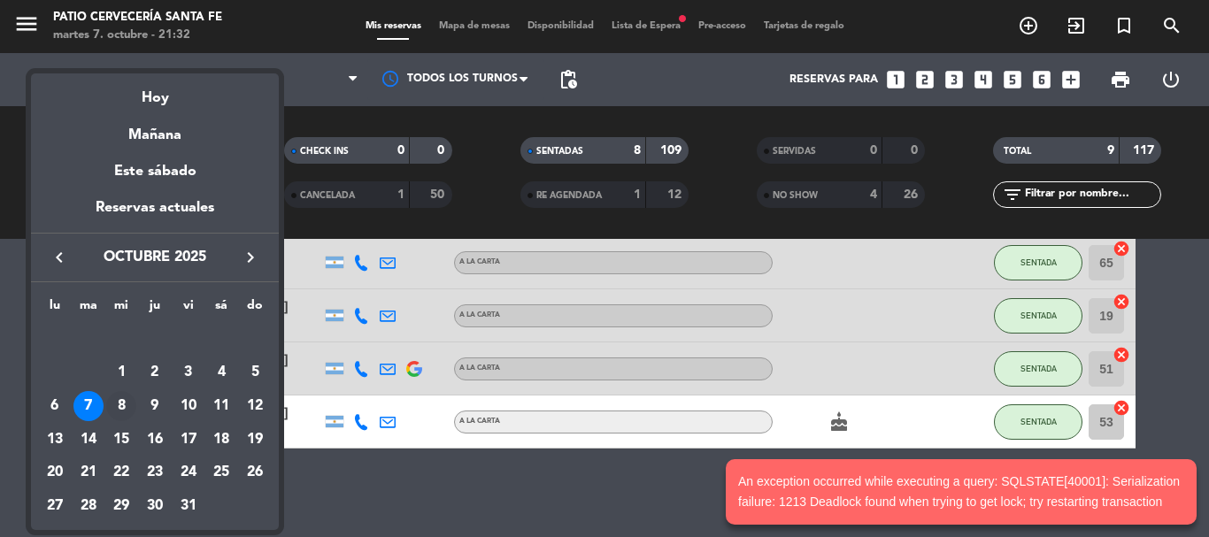
click at [120, 407] on div "8" at bounding box center [121, 406] width 30 height 30
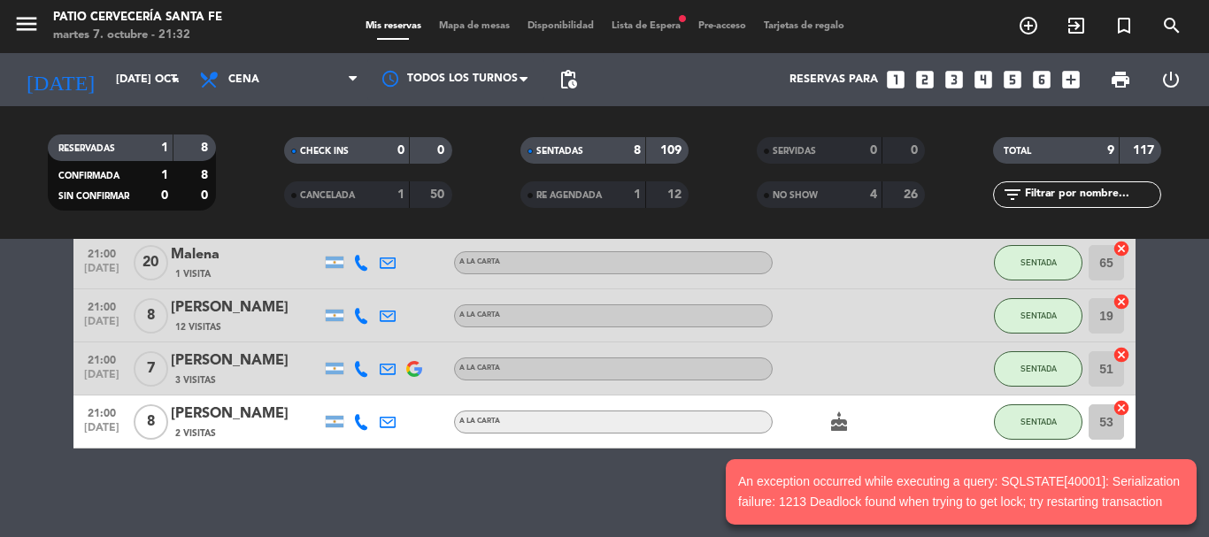
type input "mié. [DATE]"
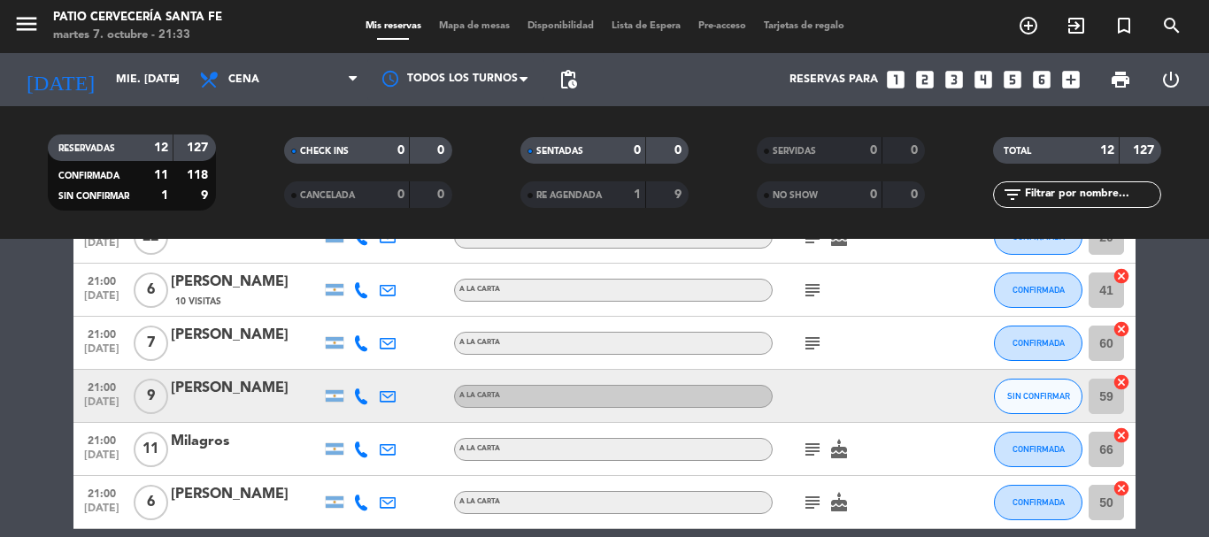
scroll to position [531, 0]
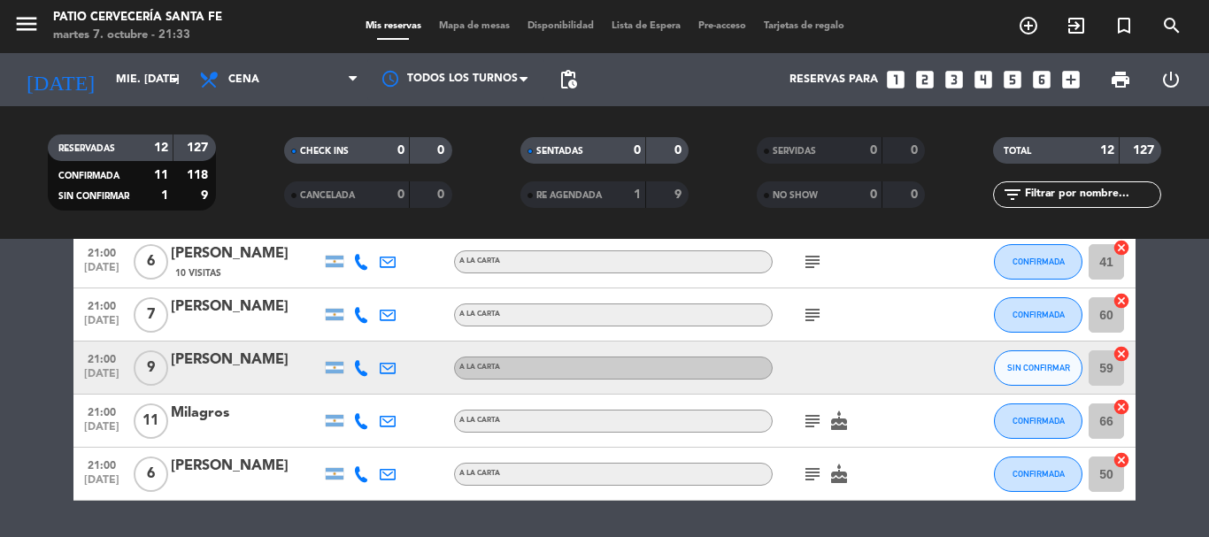
click at [804, 421] on icon "subject" at bounding box center [812, 421] width 21 height 21
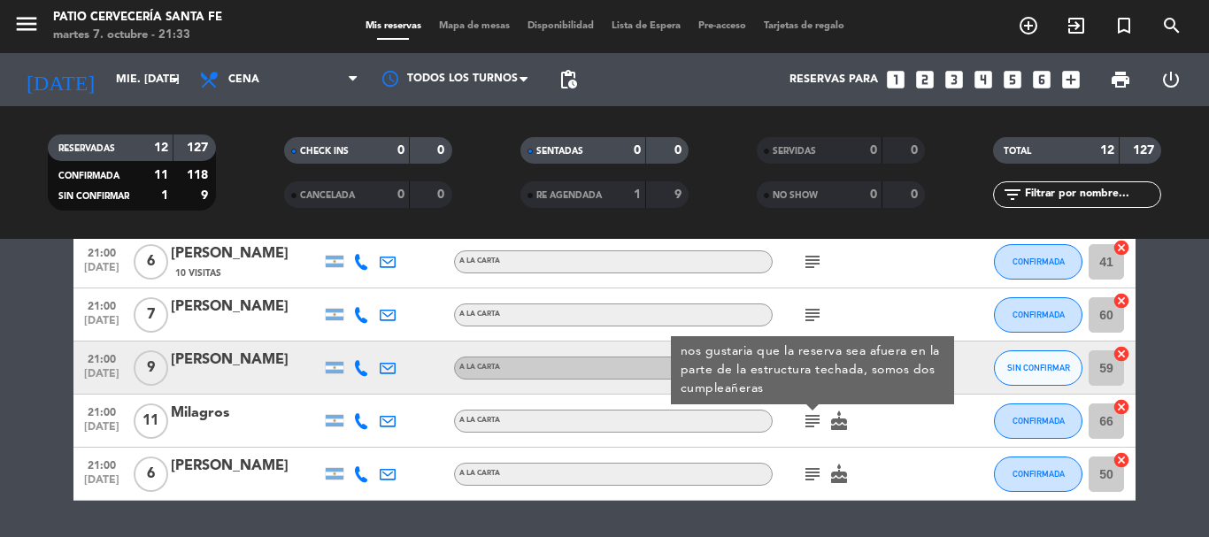
click at [905, 457] on div "subject cake" at bounding box center [851, 474] width 159 height 52
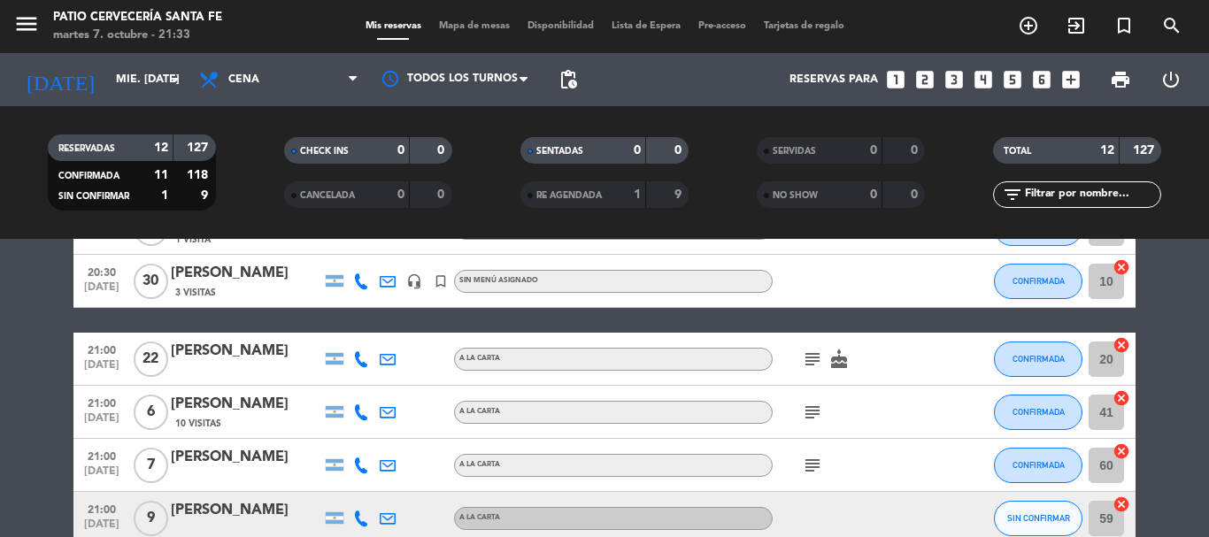
scroll to position [354, 0]
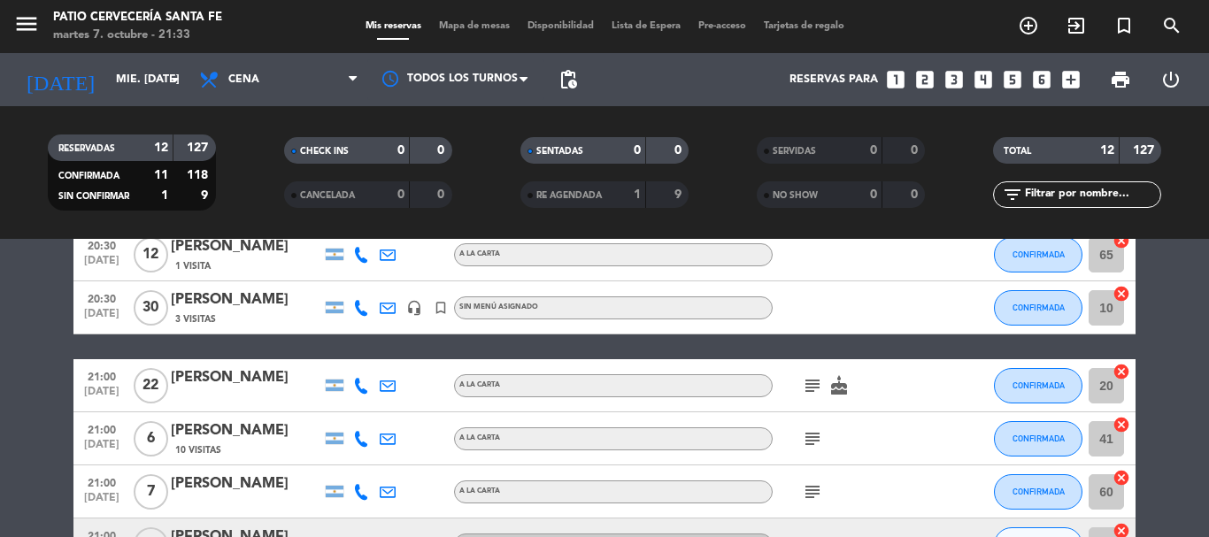
click at [819, 385] on icon "subject" at bounding box center [812, 385] width 21 height 21
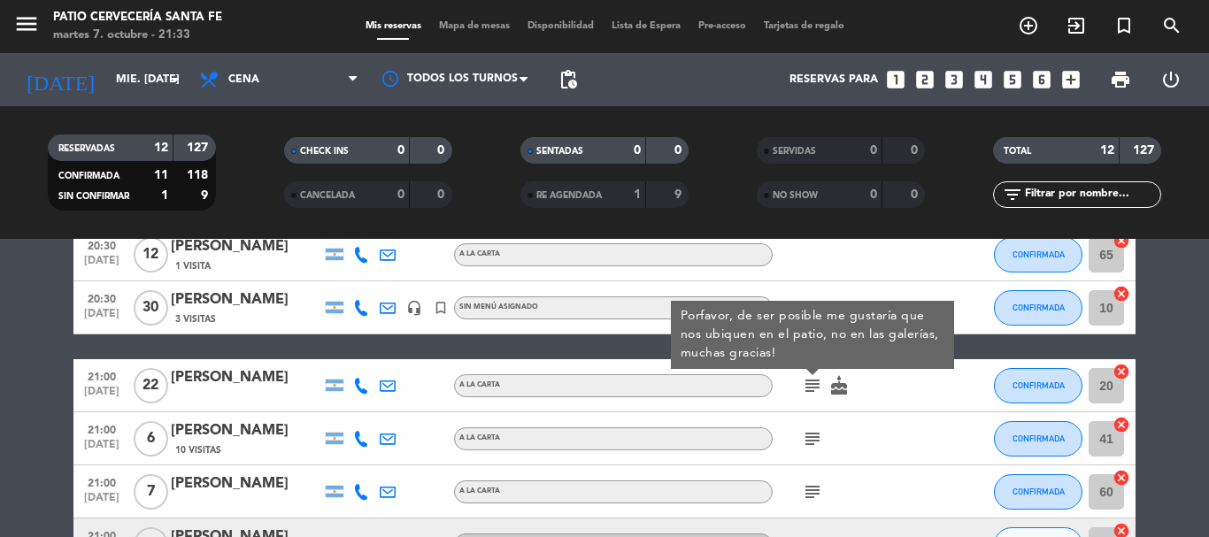
click at [887, 405] on div "subject Porfavor, de ser posible me gustaría que nos ubiquen en el patio, no en…" at bounding box center [851, 385] width 159 height 52
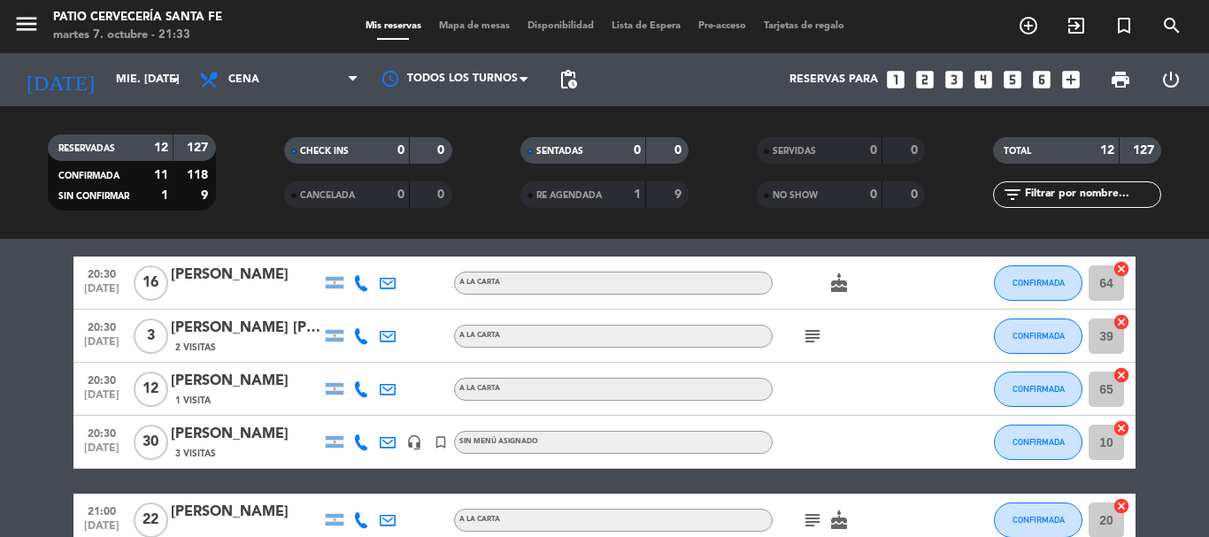
scroll to position [177, 0]
